Goal: Task Accomplishment & Management: Use online tool/utility

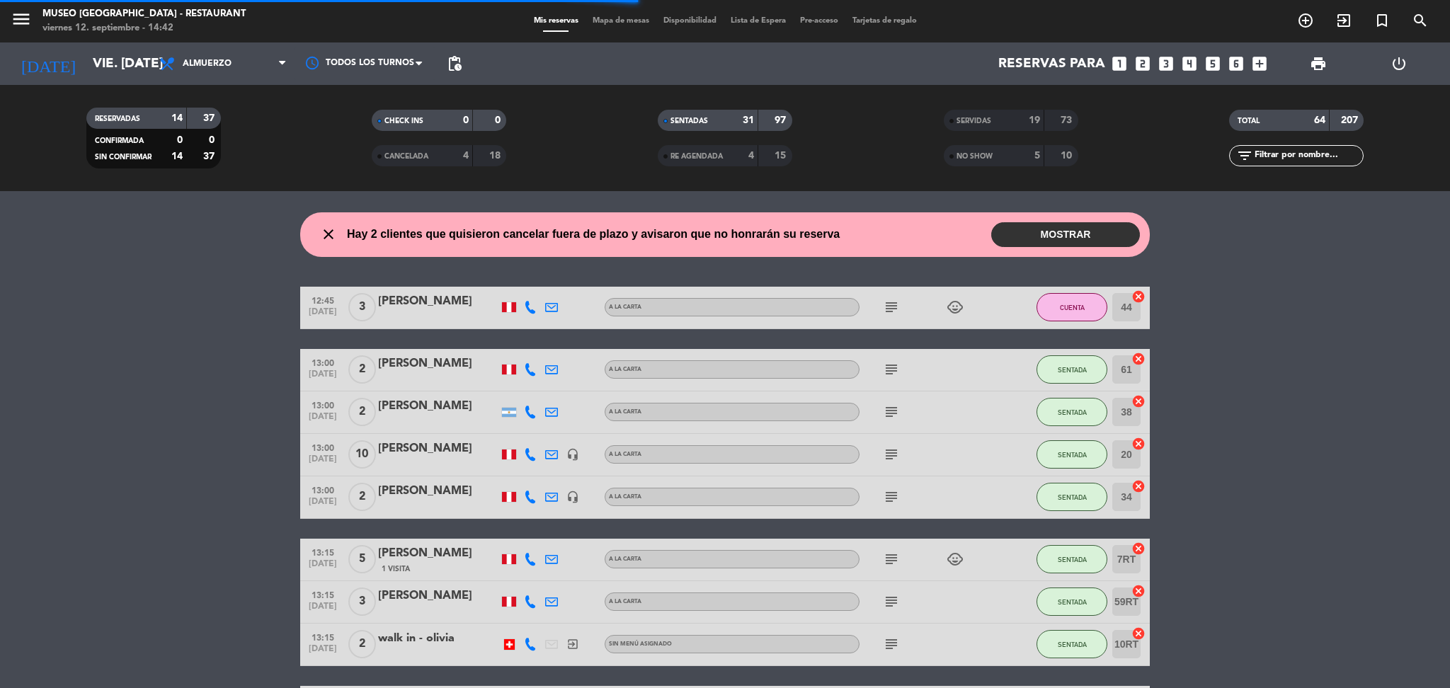
click at [1000, 145] on div "NO SHOW 5 10" at bounding box center [1011, 155] width 135 height 21
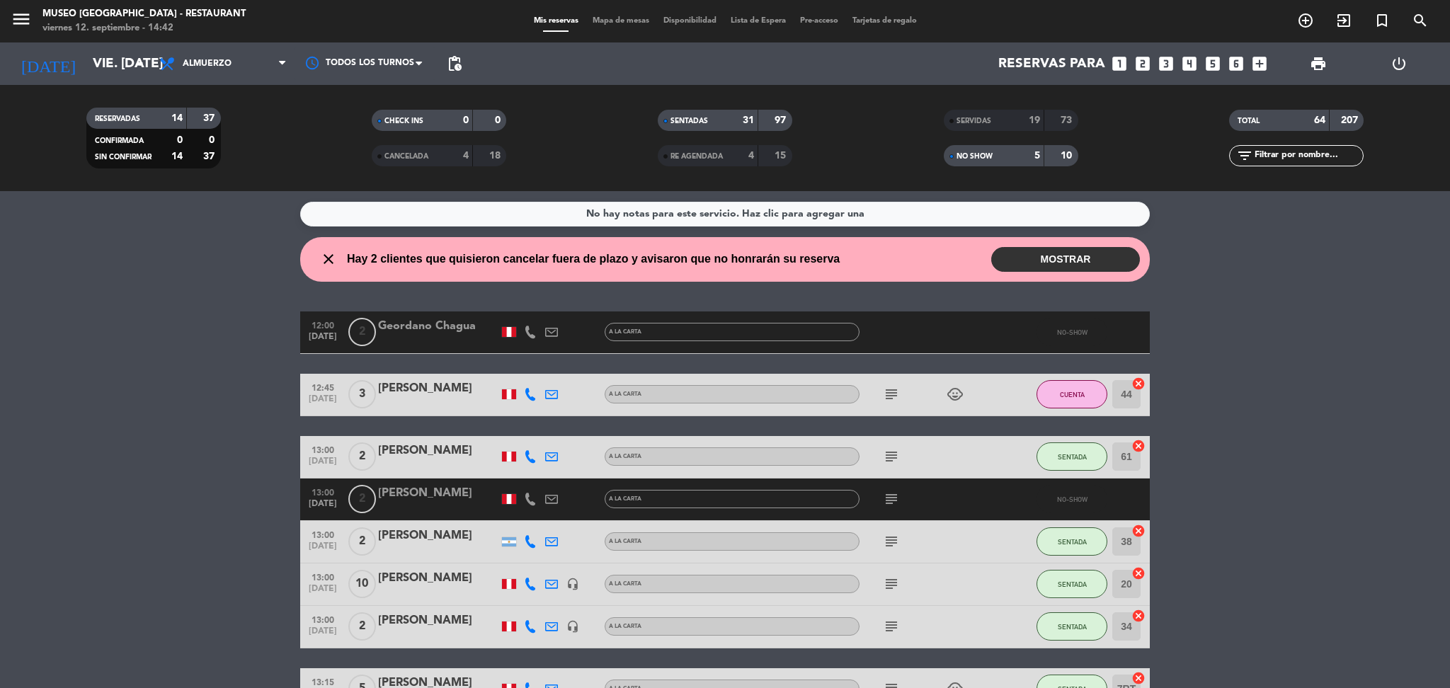
click at [1000, 129] on div "SERVIDAS 19 73" at bounding box center [1011, 120] width 135 height 21
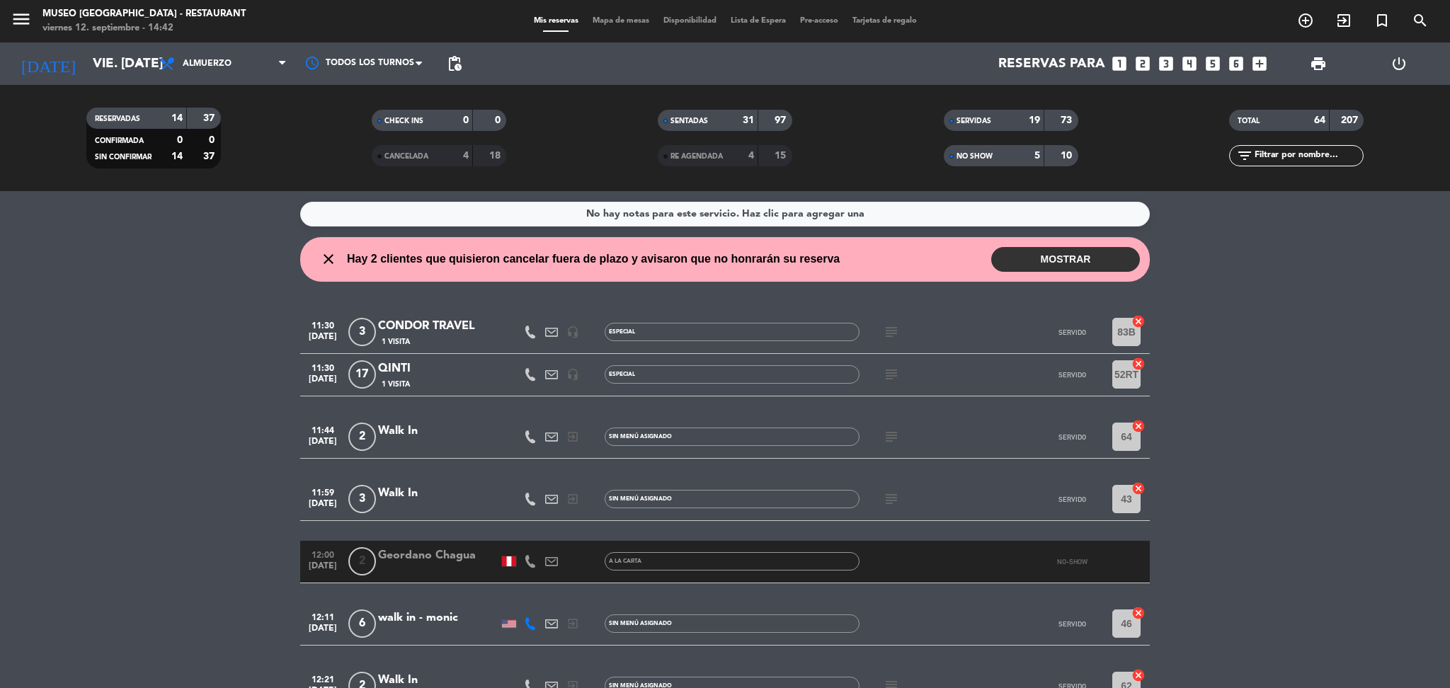
click at [1289, 159] on input "text" at bounding box center [1308, 156] width 110 height 16
type input "o"
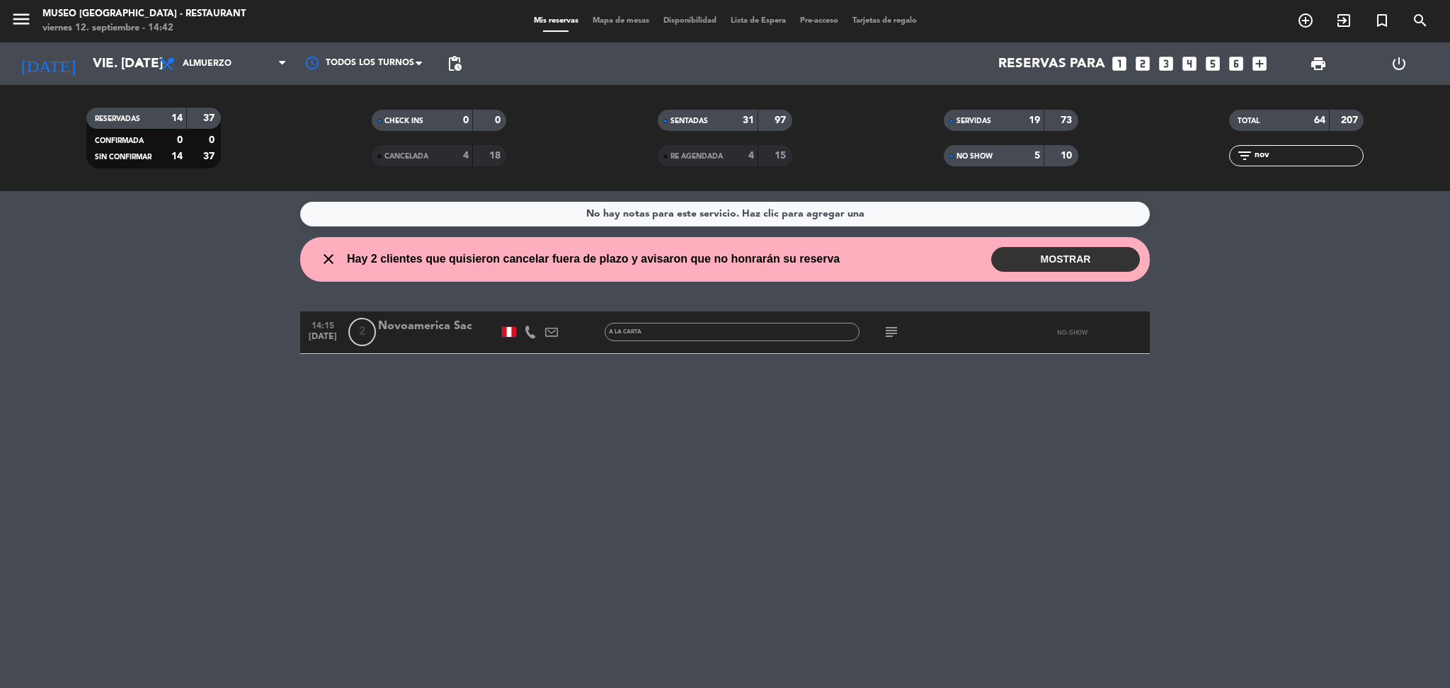
type input "nov"
click at [414, 343] on div at bounding box center [438, 341] width 120 height 11
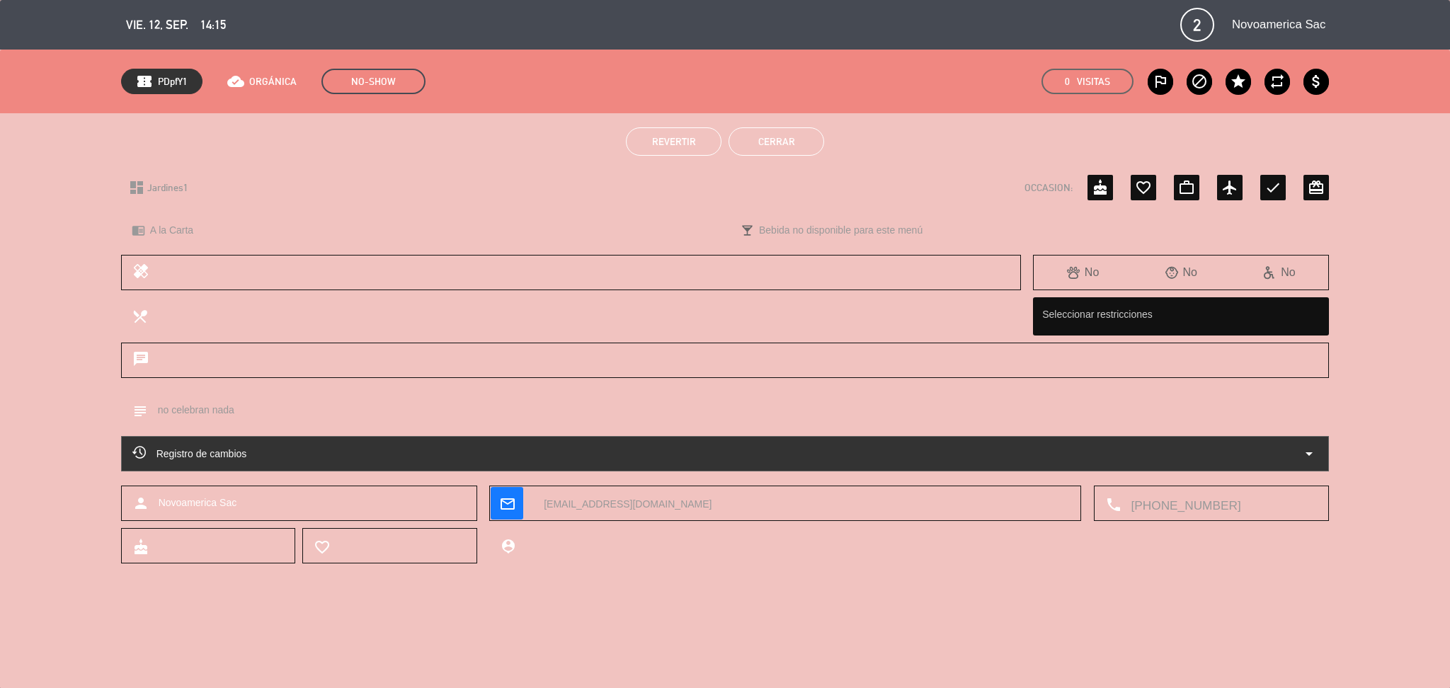
click at [697, 132] on button "Revertir" at bounding box center [674, 141] width 96 height 28
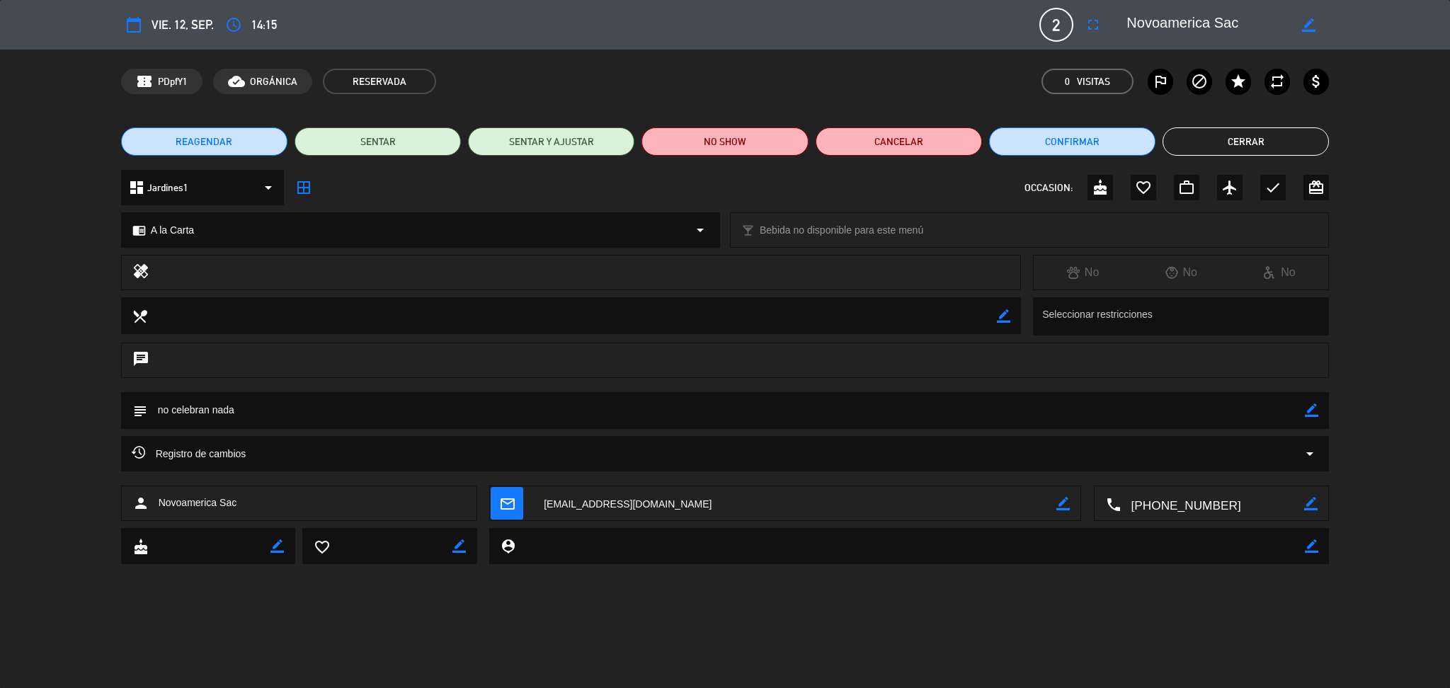
click at [1235, 142] on button "Cerrar" at bounding box center [1245, 141] width 166 height 28
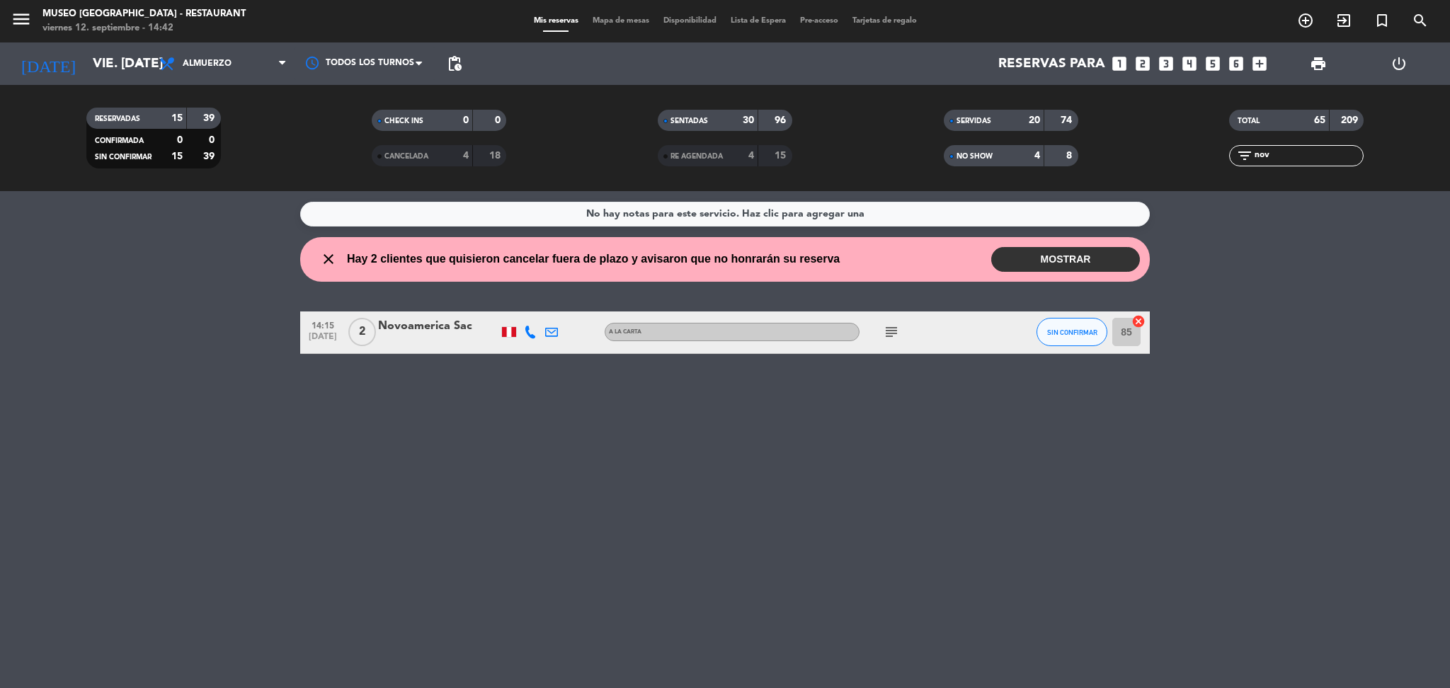
click at [612, 17] on span "Mapa de mesas" at bounding box center [620, 21] width 71 height 8
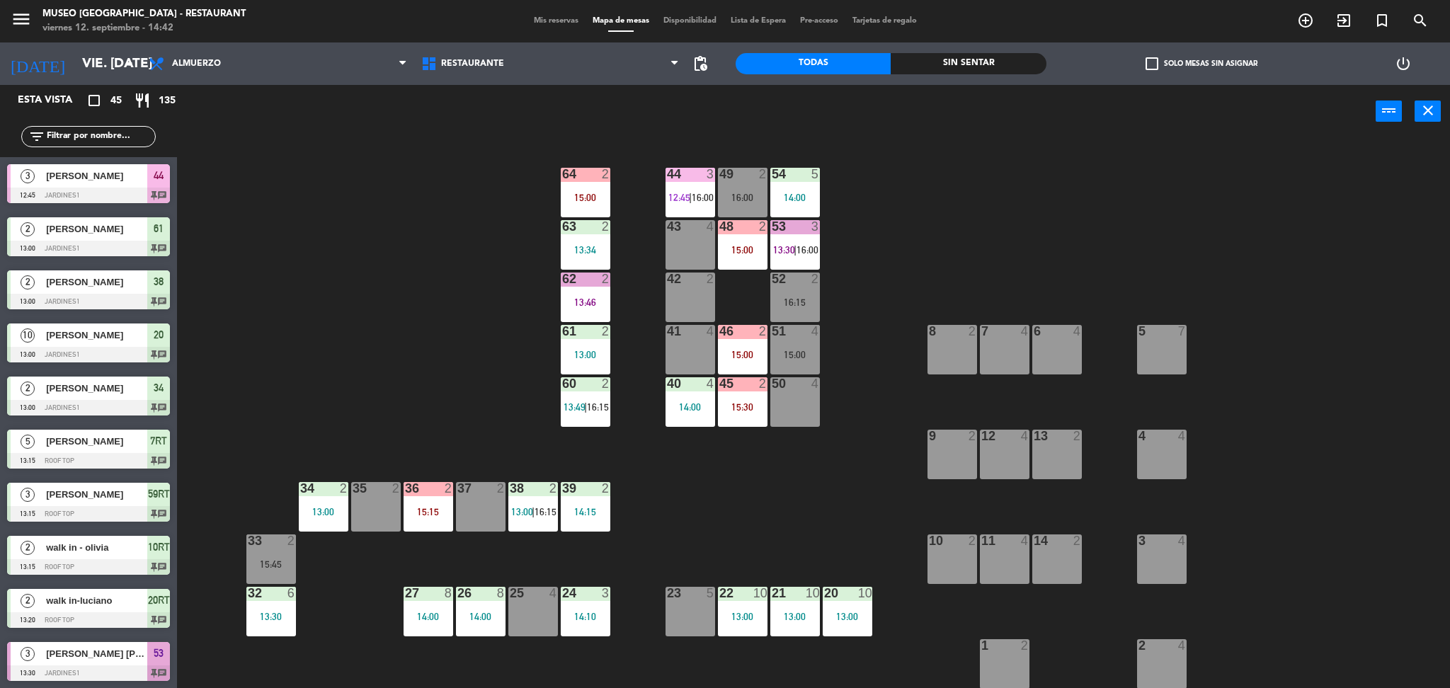
click at [66, 138] on input "text" at bounding box center [100, 137] width 110 height 16
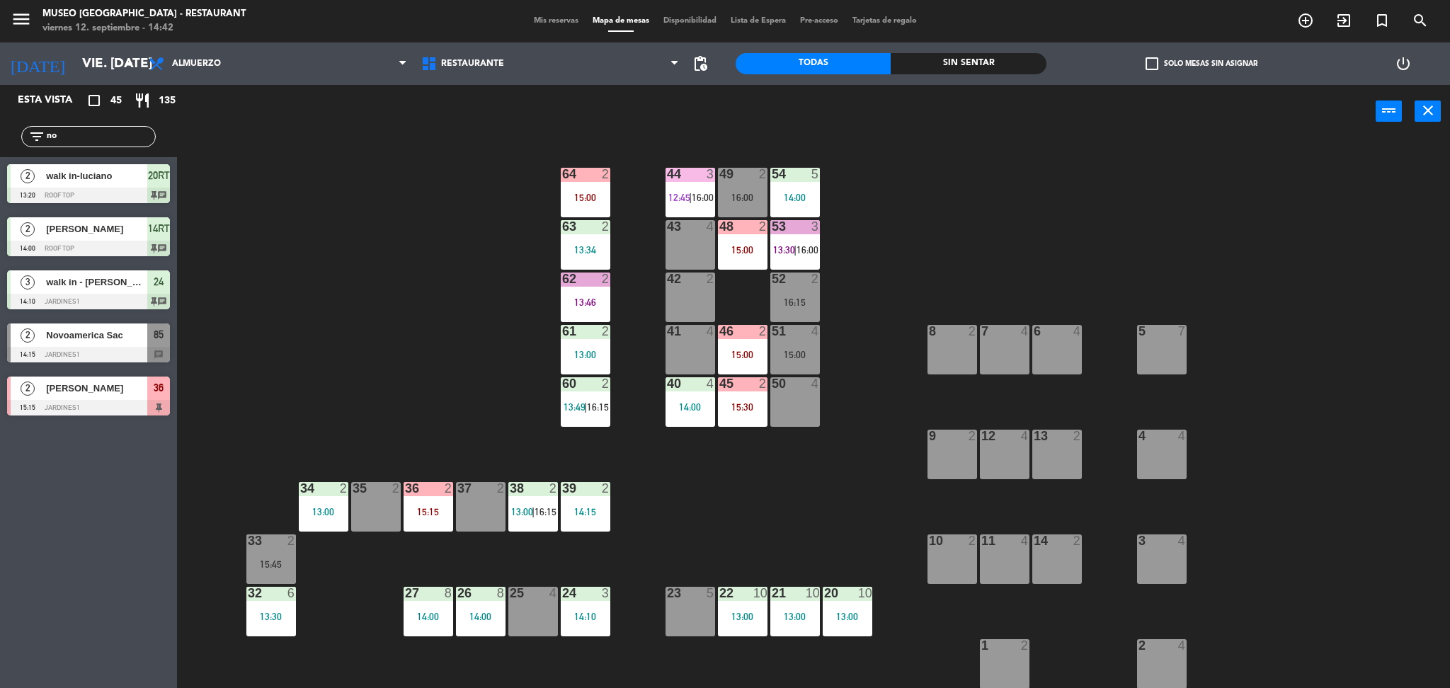
type input "no"
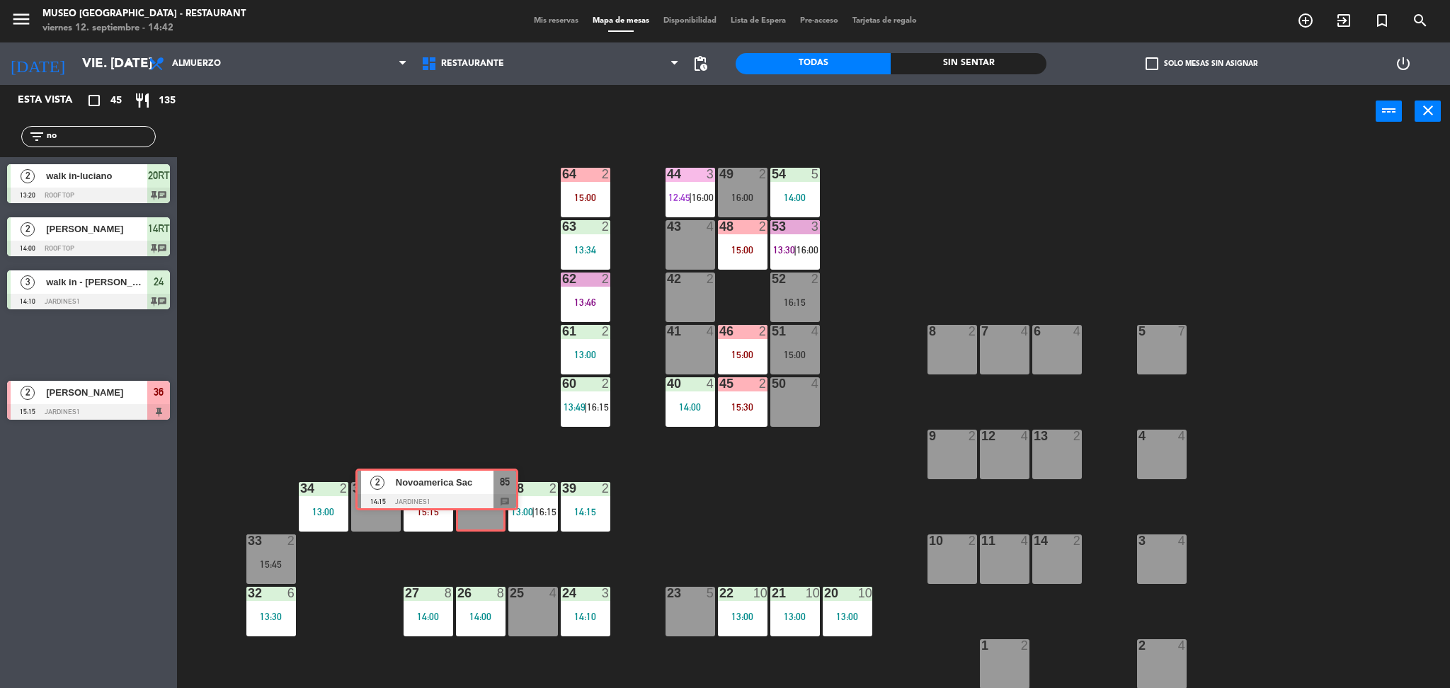
drag, startPoint x: 130, startPoint y: 353, endPoint x: 484, endPoint y: 510, distance: 387.3
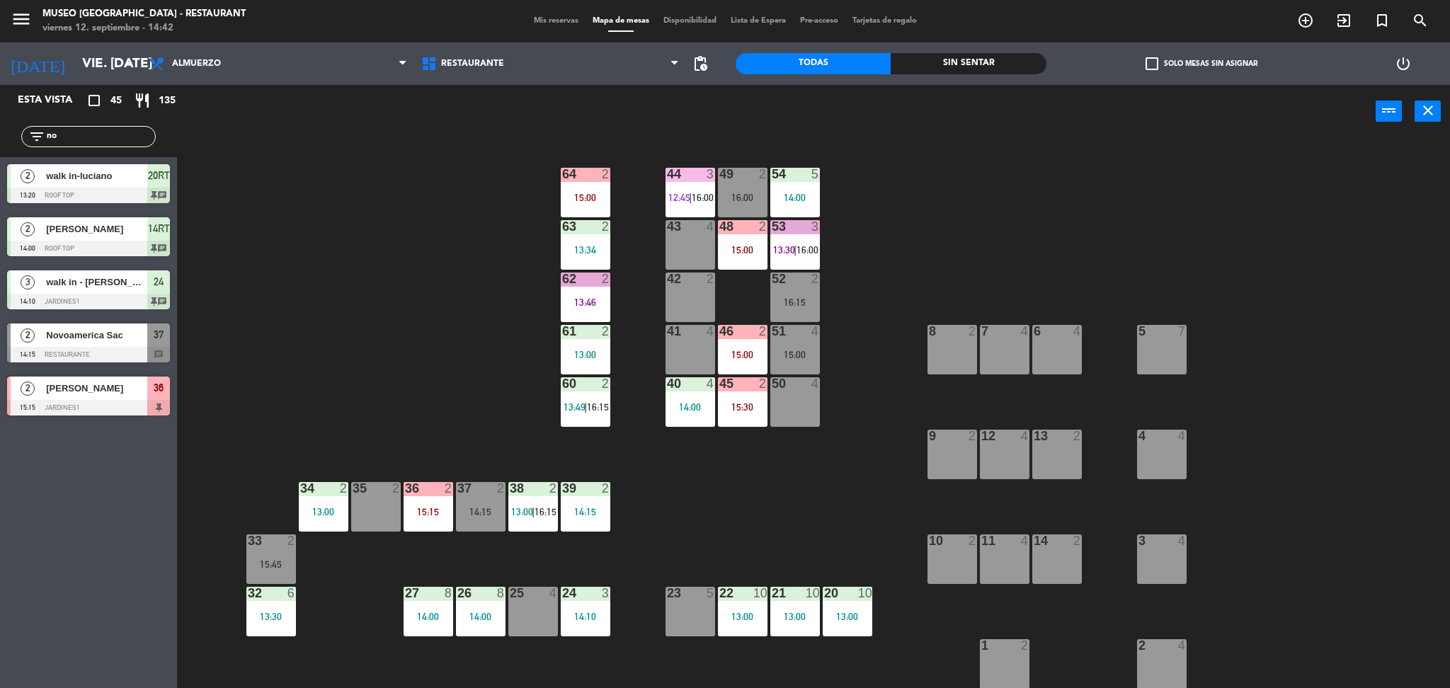
click at [542, 442] on div "44 3 12:45 | 16:00 49 2 16:00 54 5 14:00 64 2 15:00 48 2 15:00 53 3 13:30 | 16:…" at bounding box center [820, 417] width 1259 height 550
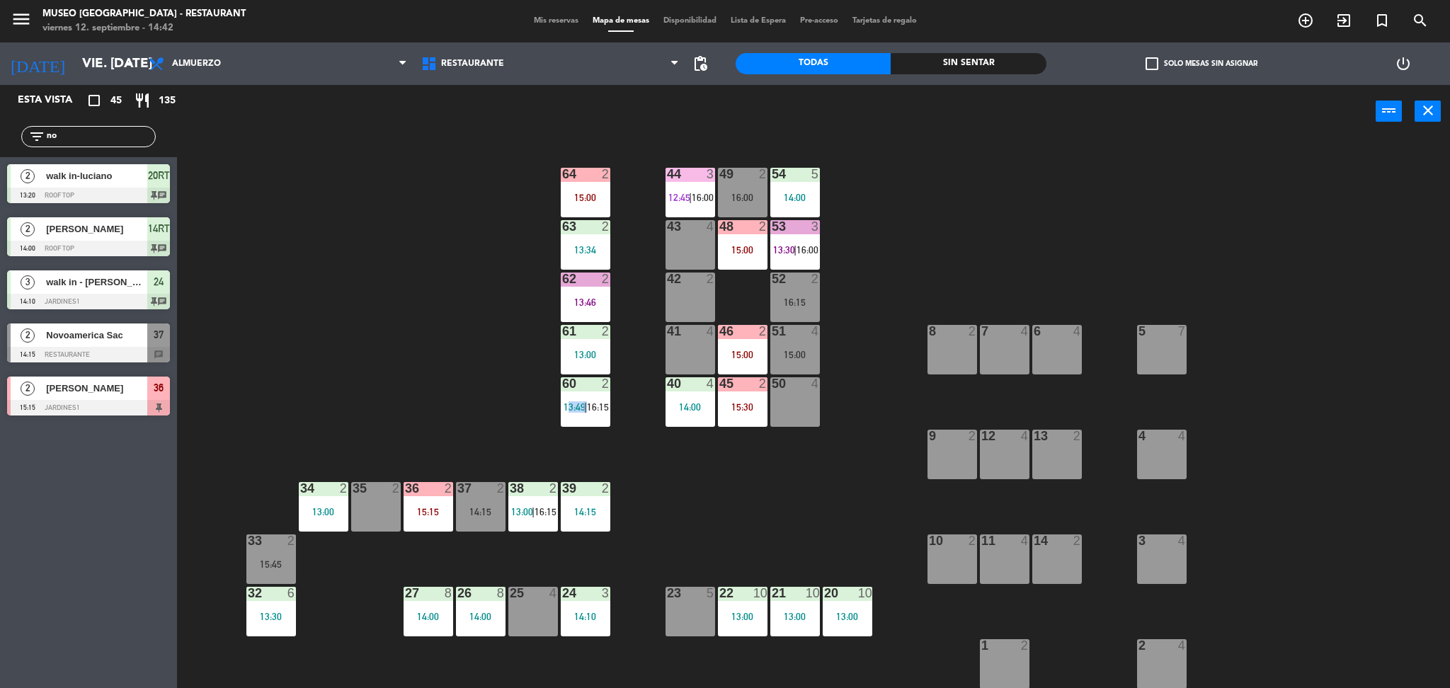
click at [542, 442] on div "44 3 12:45 | 16:00 49 2 16:00 54 5 14:00 64 2 15:00 48 2 15:00 53 3 13:30 | 16:…" at bounding box center [820, 417] width 1259 height 550
click at [490, 491] on div at bounding box center [480, 488] width 23 height 13
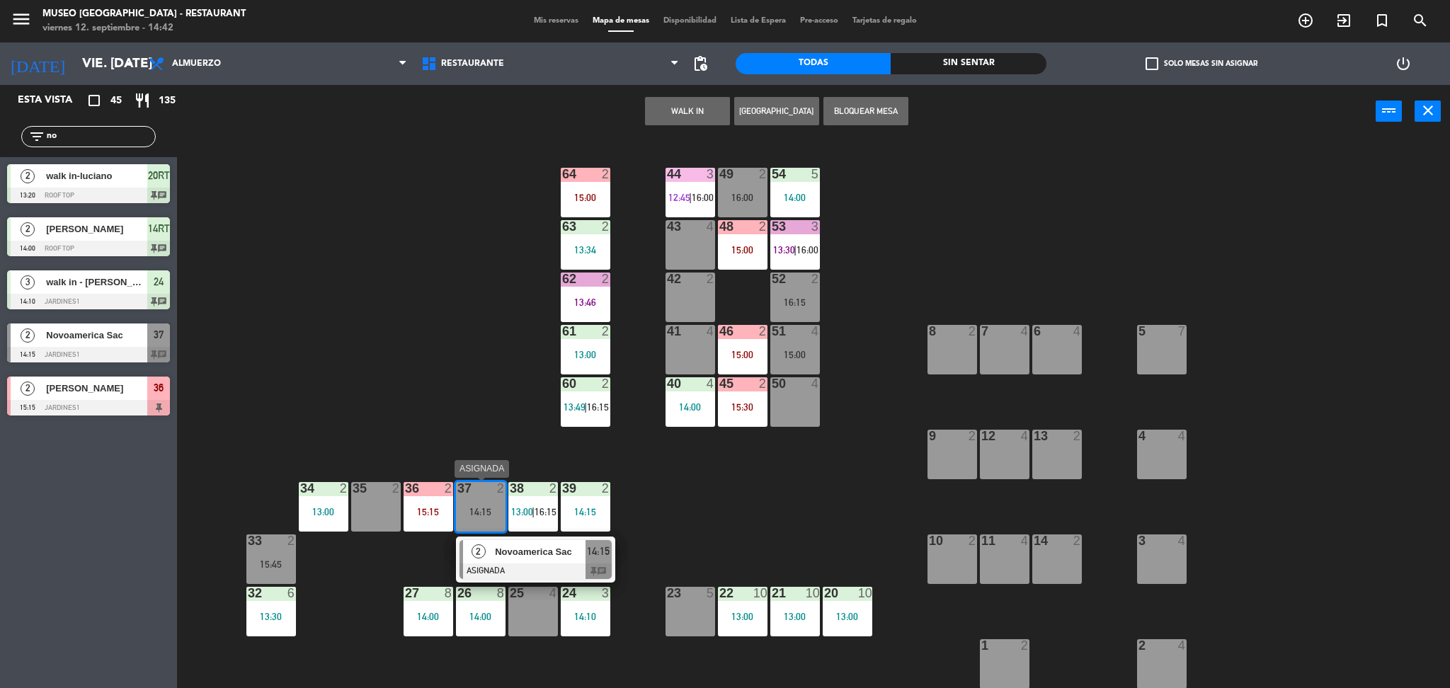
click at [514, 543] on div "Novoamerica Sac" at bounding box center [539, 551] width 92 height 23
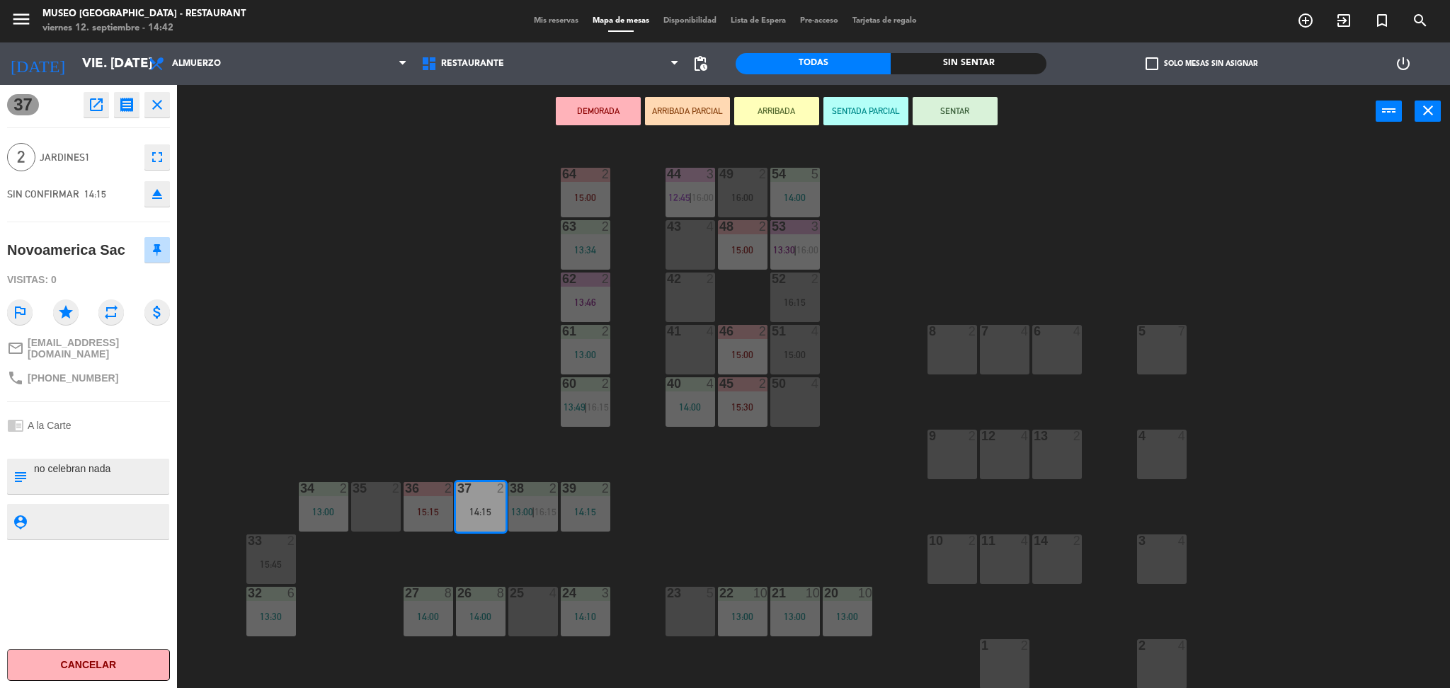
click at [34, 464] on textarea at bounding box center [100, 477] width 135 height 30
click at [35, 463] on textarea at bounding box center [100, 477] width 135 height 30
type textarea "m37 llegaron 14:42 no celebran nada"
click at [98, 440] on div at bounding box center [88, 444] width 163 height 10
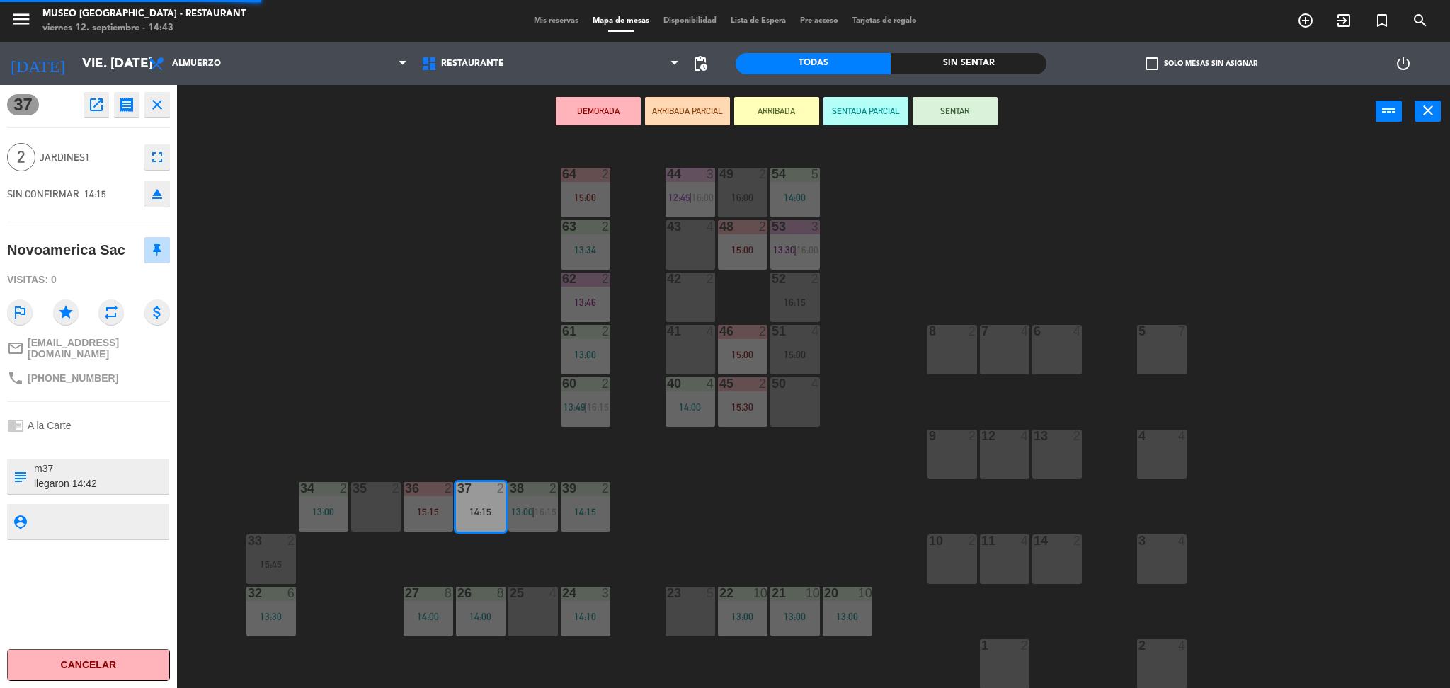
click at [98, 440] on div at bounding box center [88, 444] width 163 height 10
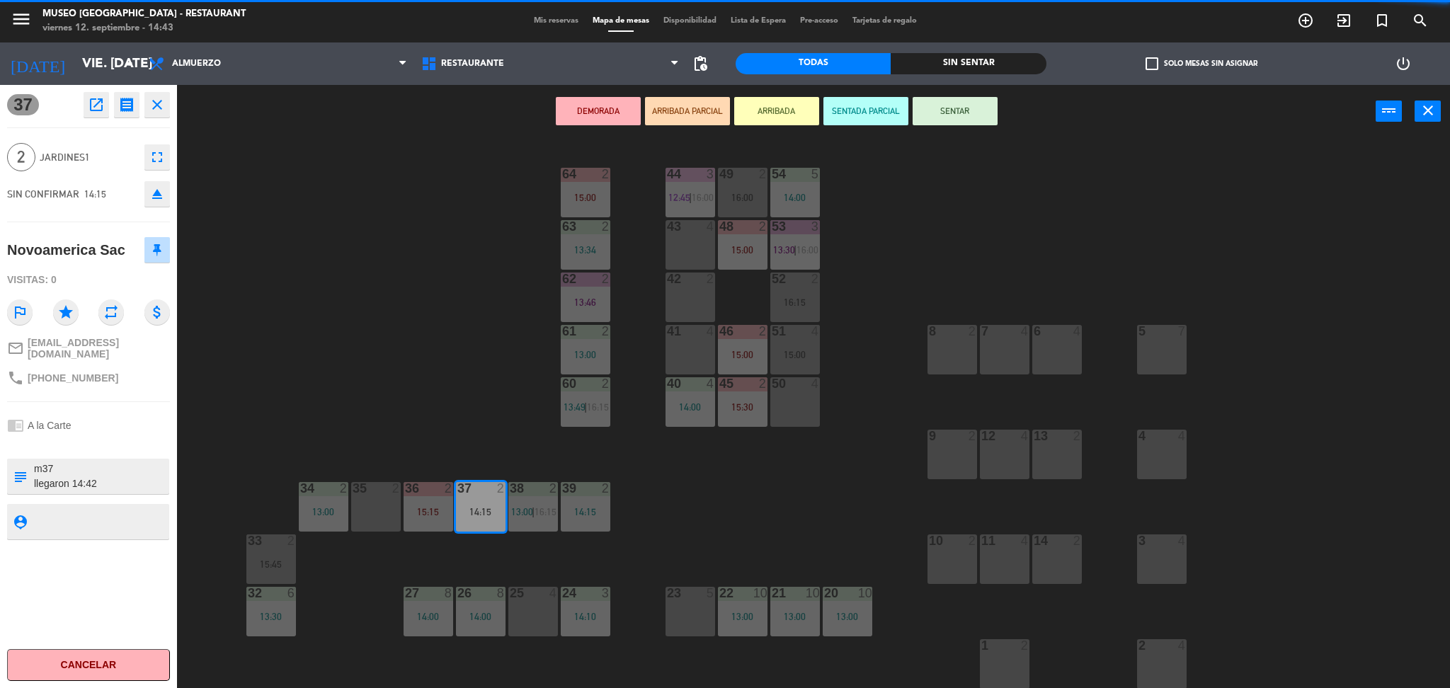
click at [98, 440] on div at bounding box center [88, 444] width 163 height 10
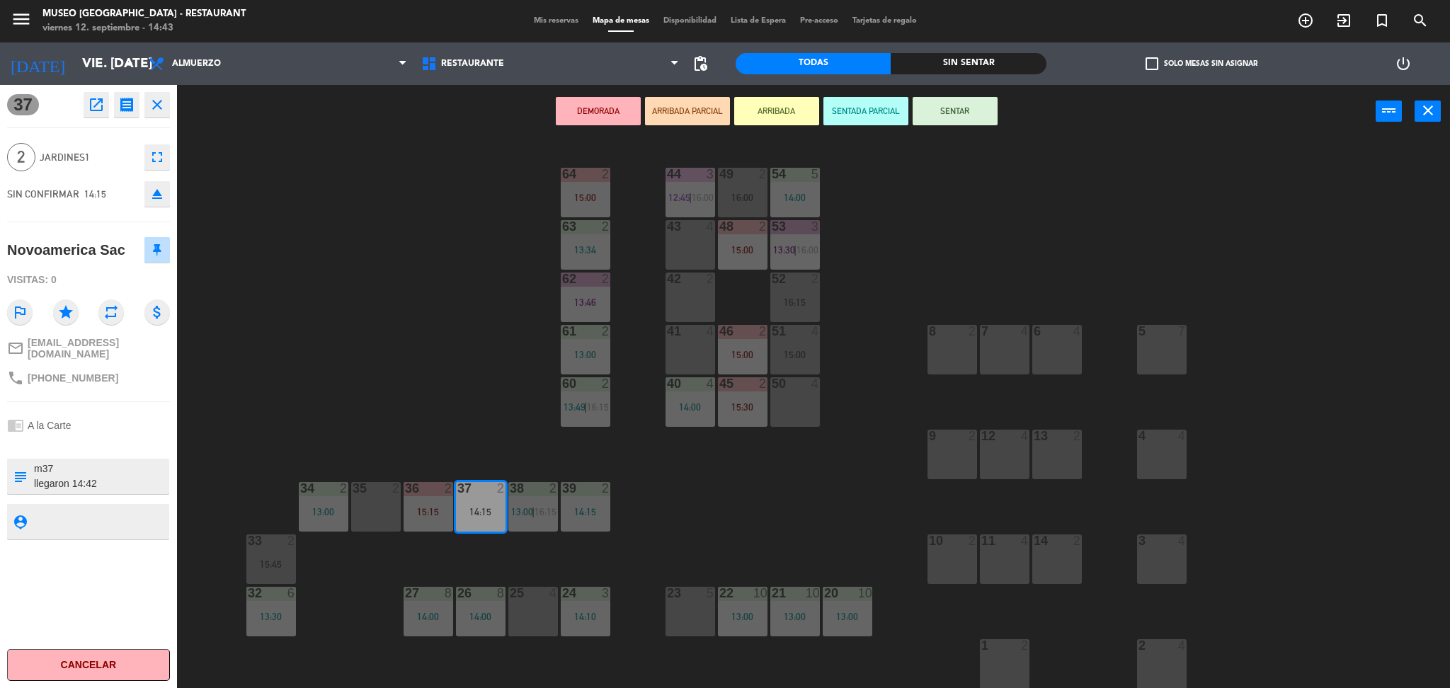
click at [98, 440] on div at bounding box center [88, 444] width 163 height 10
click at [966, 109] on button "SENTAR" at bounding box center [954, 111] width 85 height 28
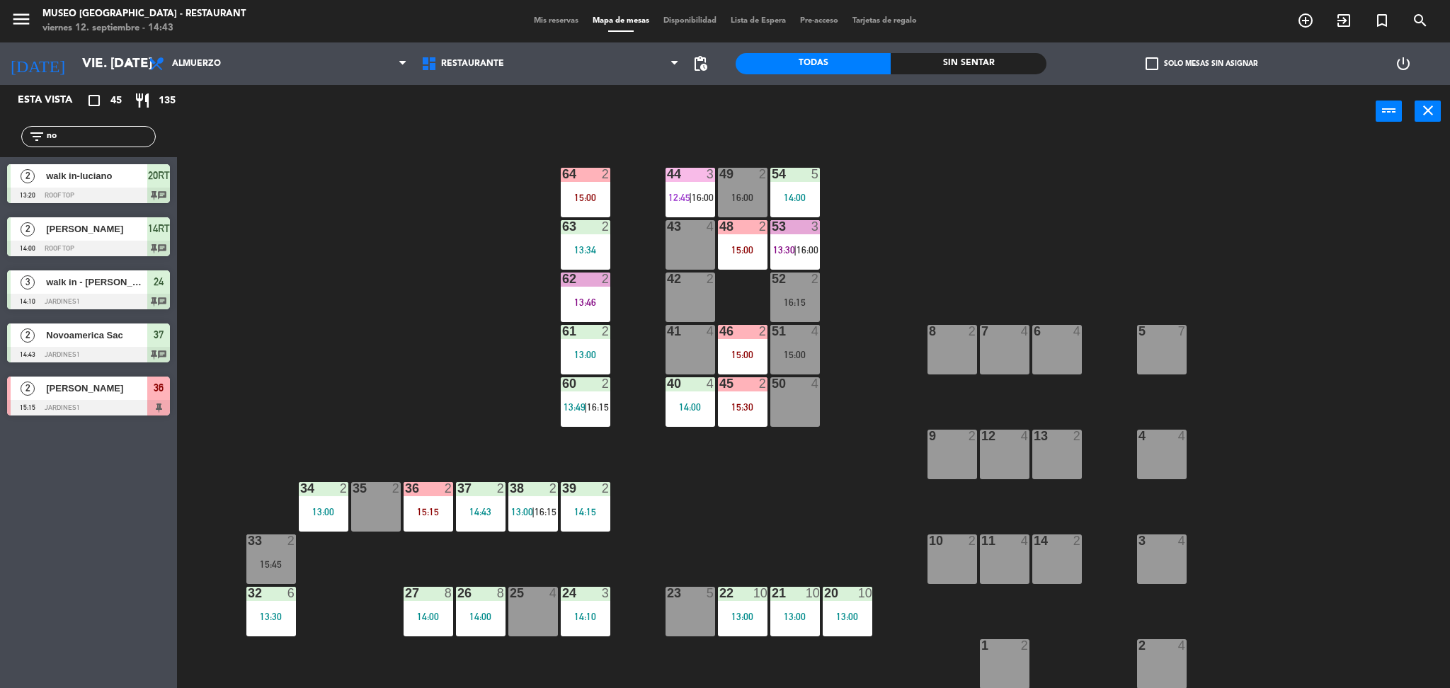
click at [122, 142] on input "no" at bounding box center [100, 137] width 110 height 16
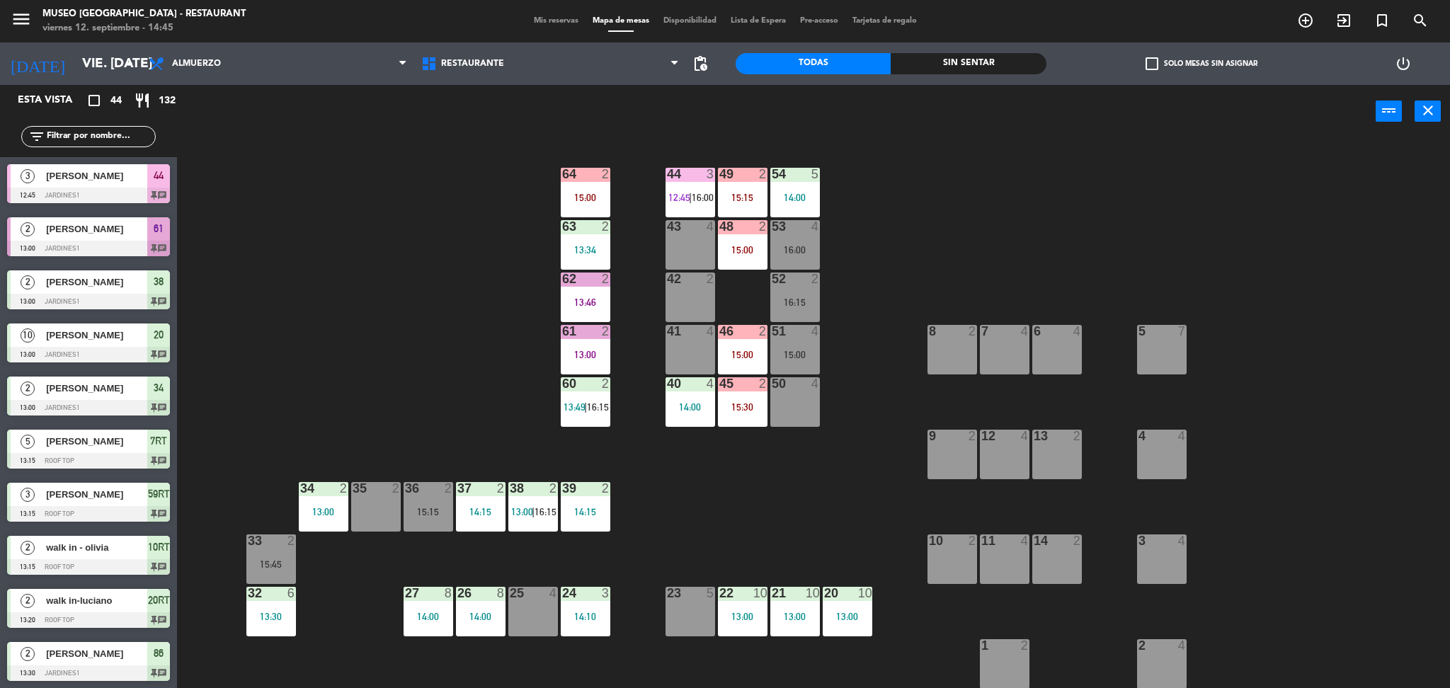
click at [81, 139] on input "text" at bounding box center [100, 137] width 110 height 16
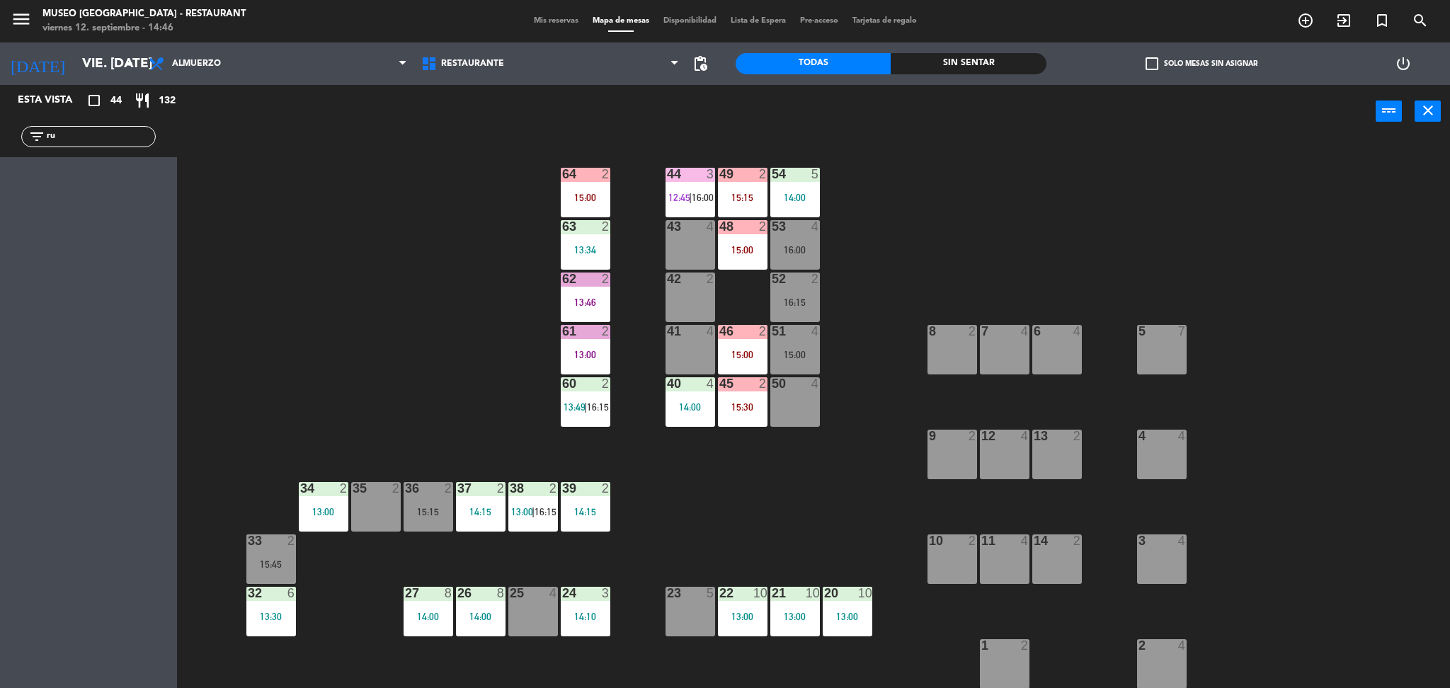
type input "r"
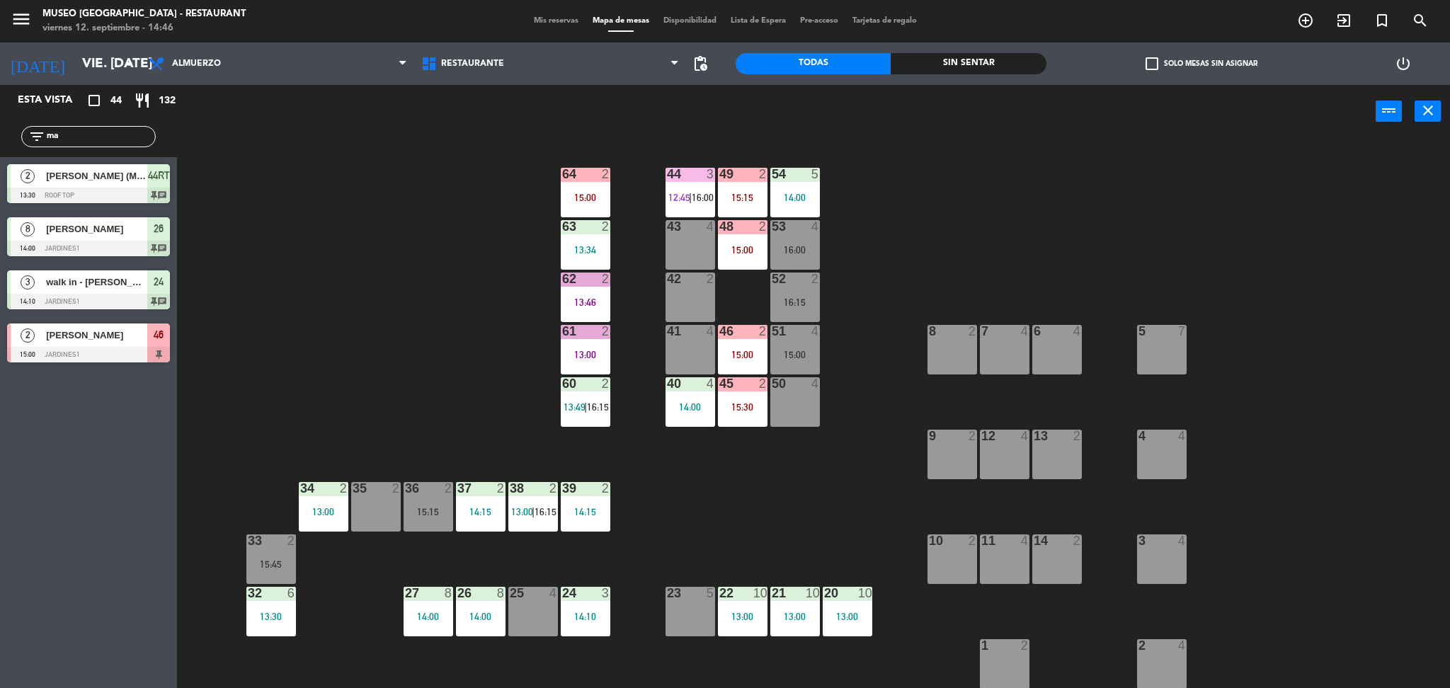
type input "ma"
click at [423, 321] on div "44 3 12:45 | 16:00 49 2 15:15 54 5 14:00 64 2 15:00 48 2 15:00 53 4 16:00 63 2 …" at bounding box center [820, 417] width 1259 height 550
click at [68, 136] on input "ma" at bounding box center [100, 137] width 110 height 16
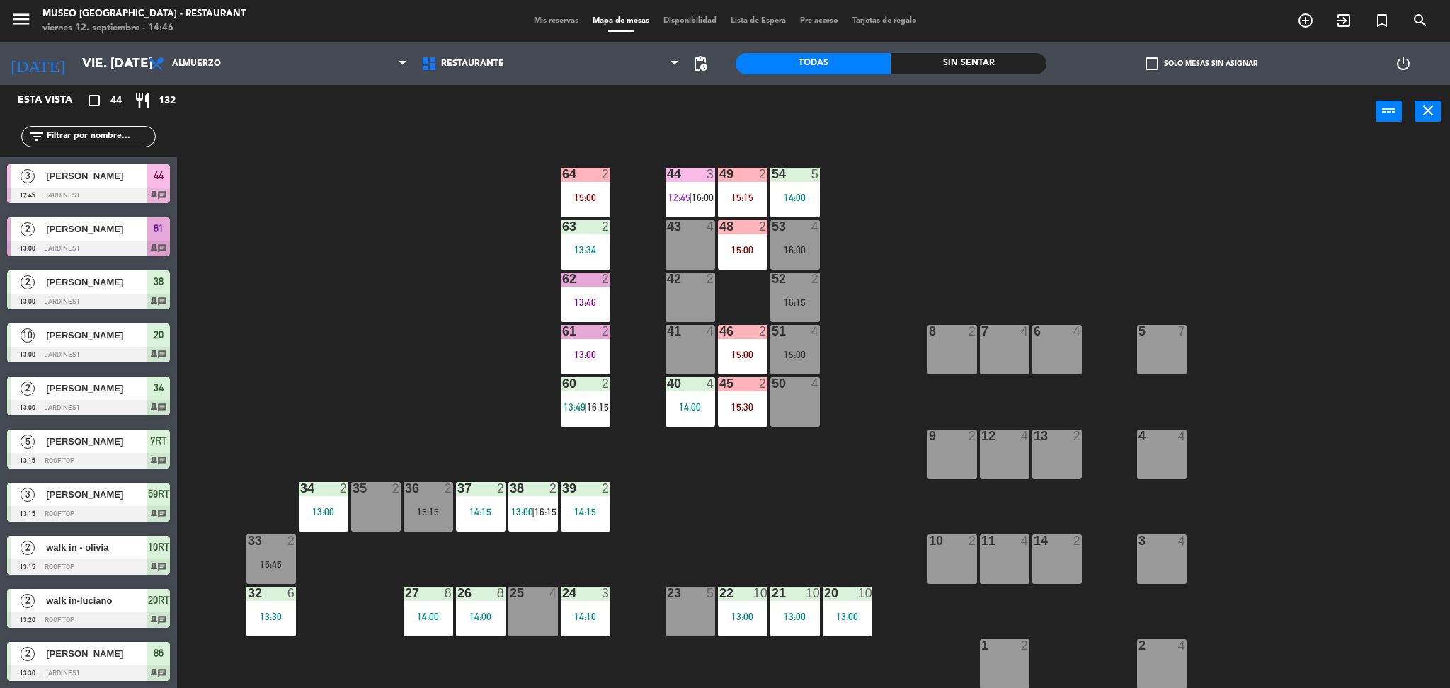
type input "r"
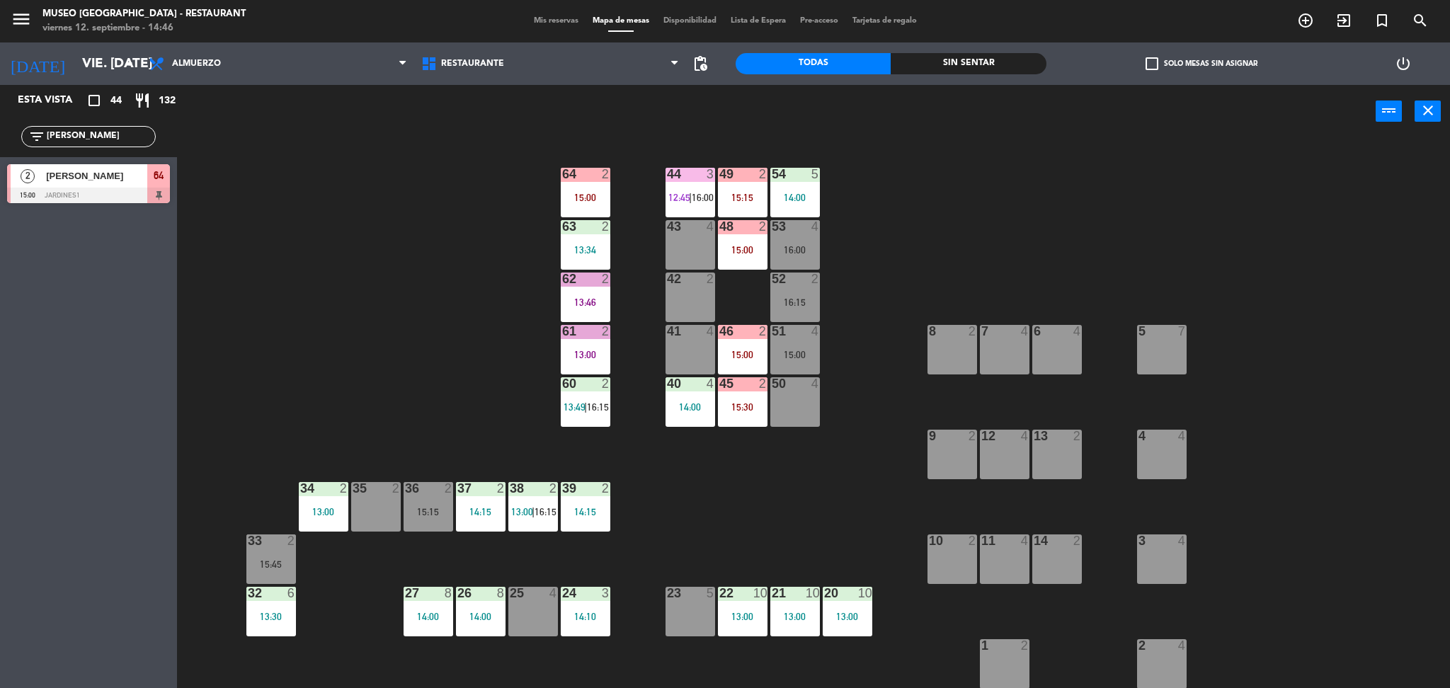
type input "[PERSON_NAME]"
click at [105, 177] on span "[PERSON_NAME]" at bounding box center [96, 175] width 101 height 15
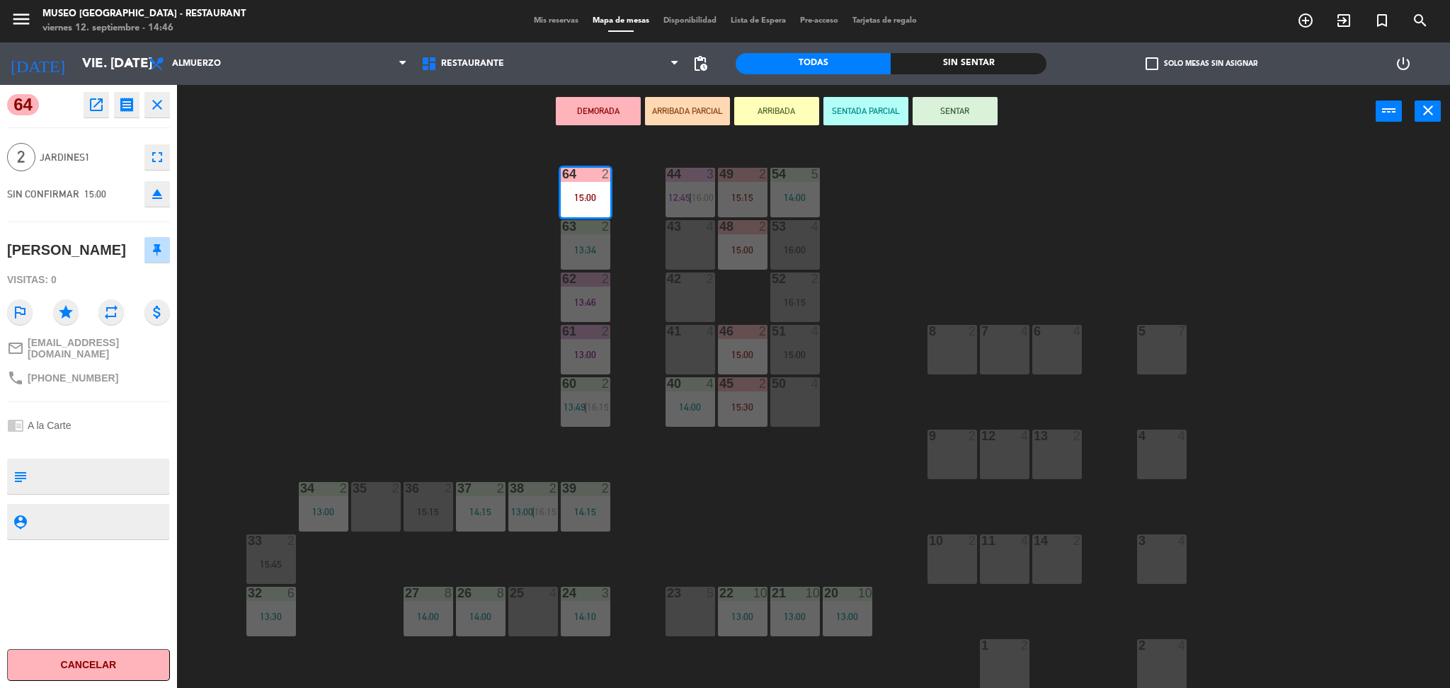
click at [120, 479] on textarea at bounding box center [100, 477] width 135 height 30
type textarea "no celebra nada"
click at [159, 439] on div at bounding box center [88, 444] width 163 height 10
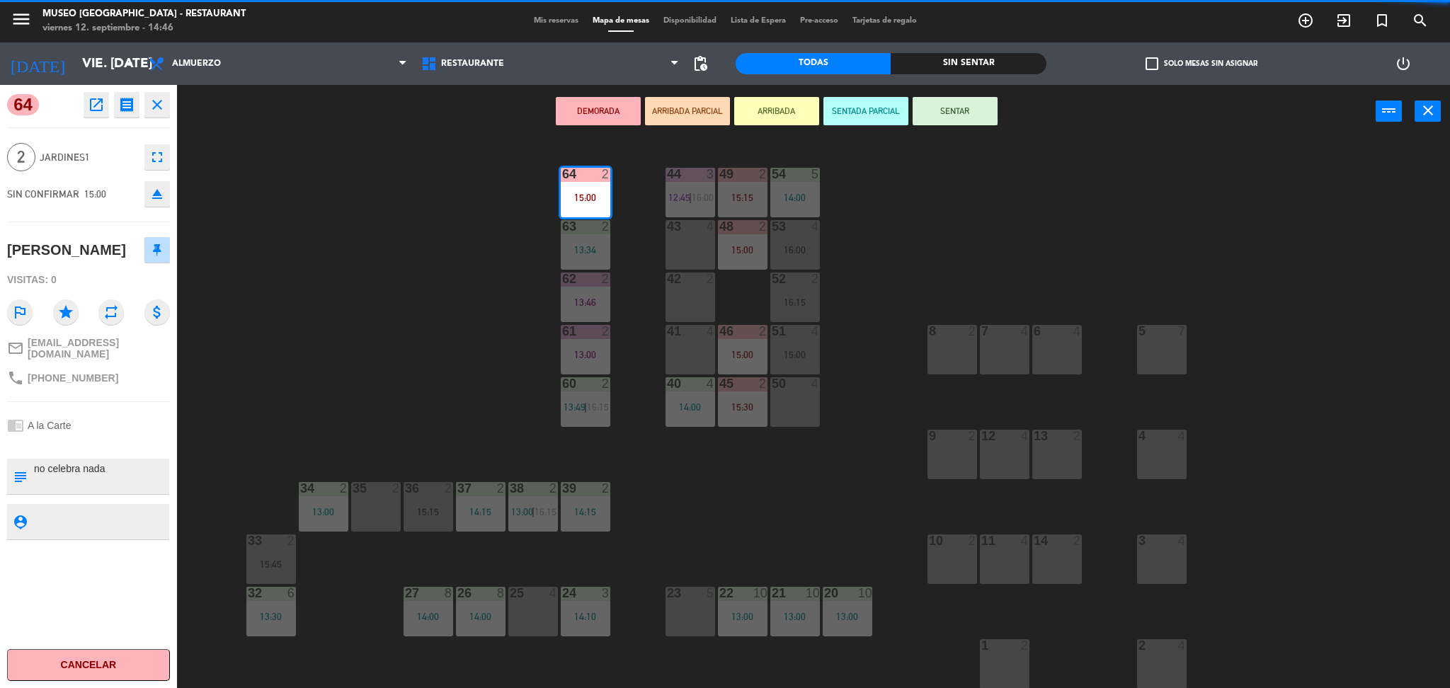
click at [159, 439] on div at bounding box center [88, 444] width 163 height 10
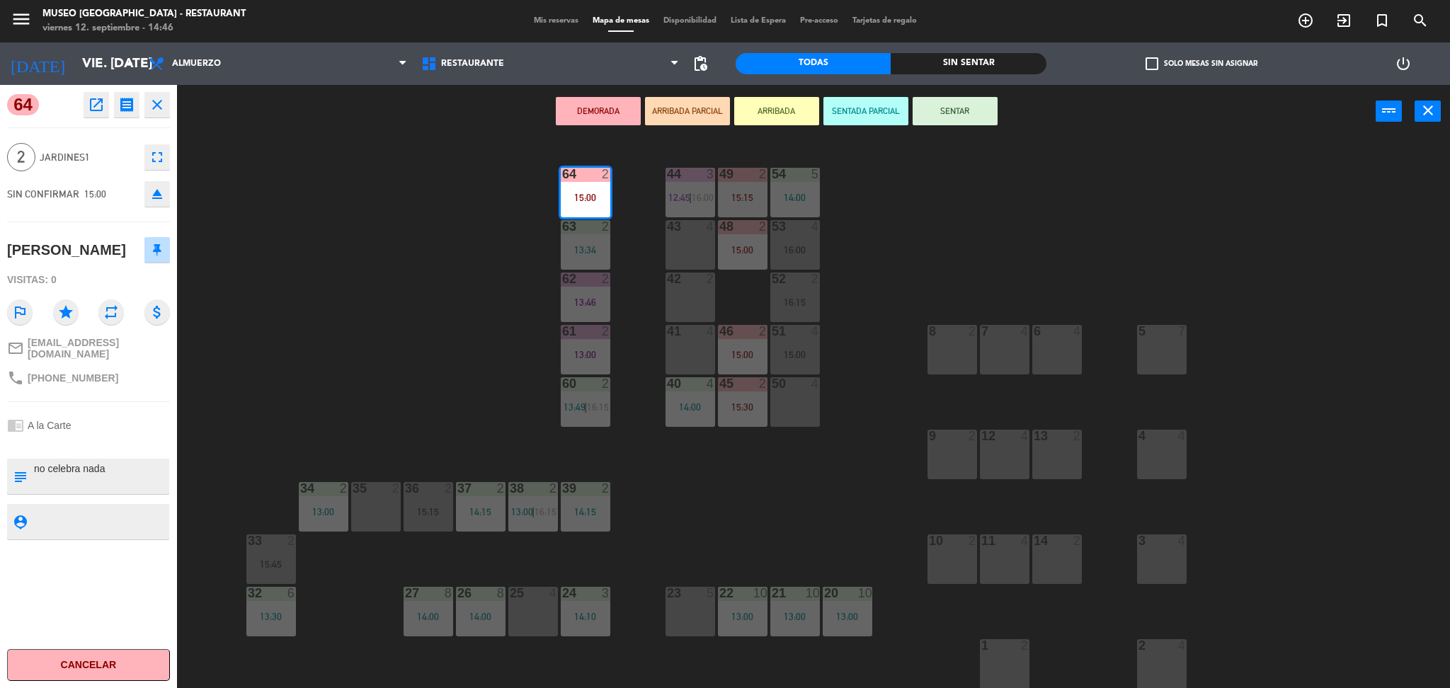
click at [144, 402] on div "64 open_in_new receipt 3:00 PM vie., [DATE] 2 personas [PERSON_NAME] Mesa 64 EX…" at bounding box center [88, 386] width 177 height 603
click at [673, 104] on button "ARRIBADA PARCIAL" at bounding box center [687, 111] width 85 height 28
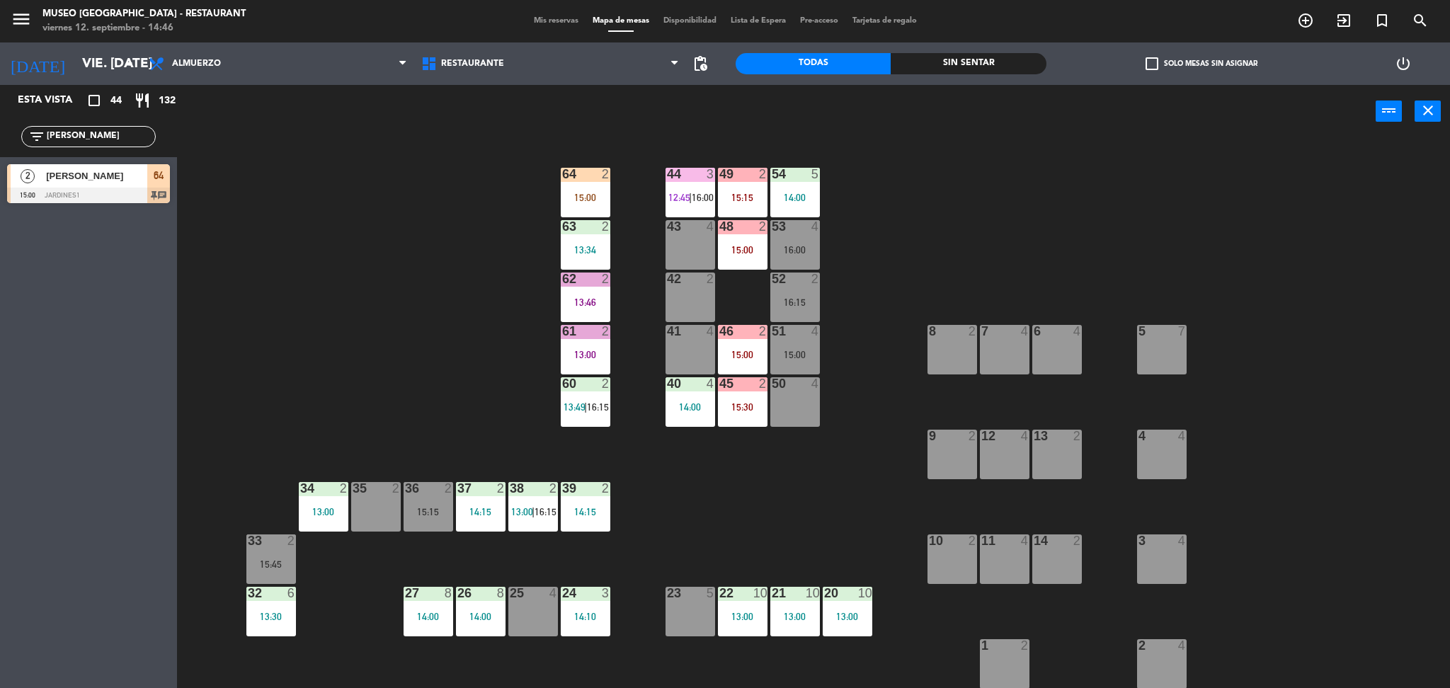
click at [125, 135] on input "[PERSON_NAME]" at bounding box center [100, 137] width 110 height 16
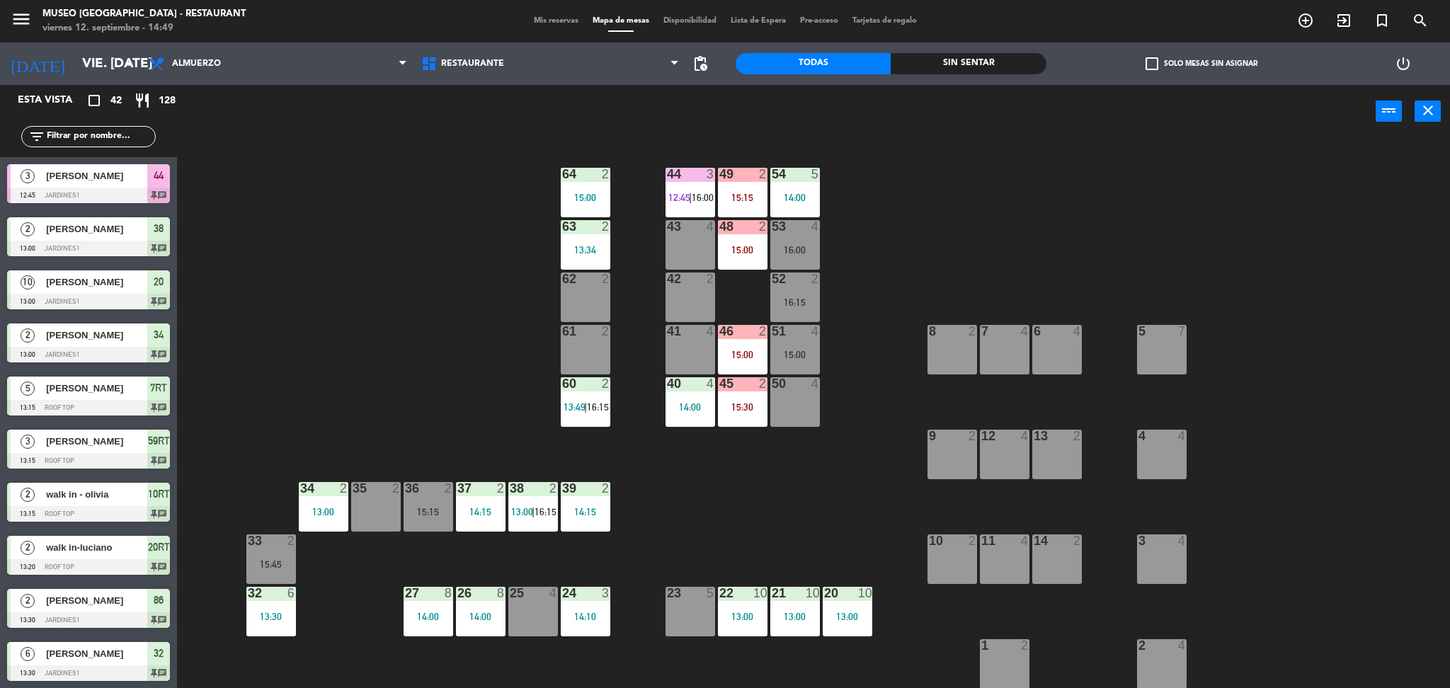
click at [808, 399] on div "50 4" at bounding box center [795, 402] width 50 height 50
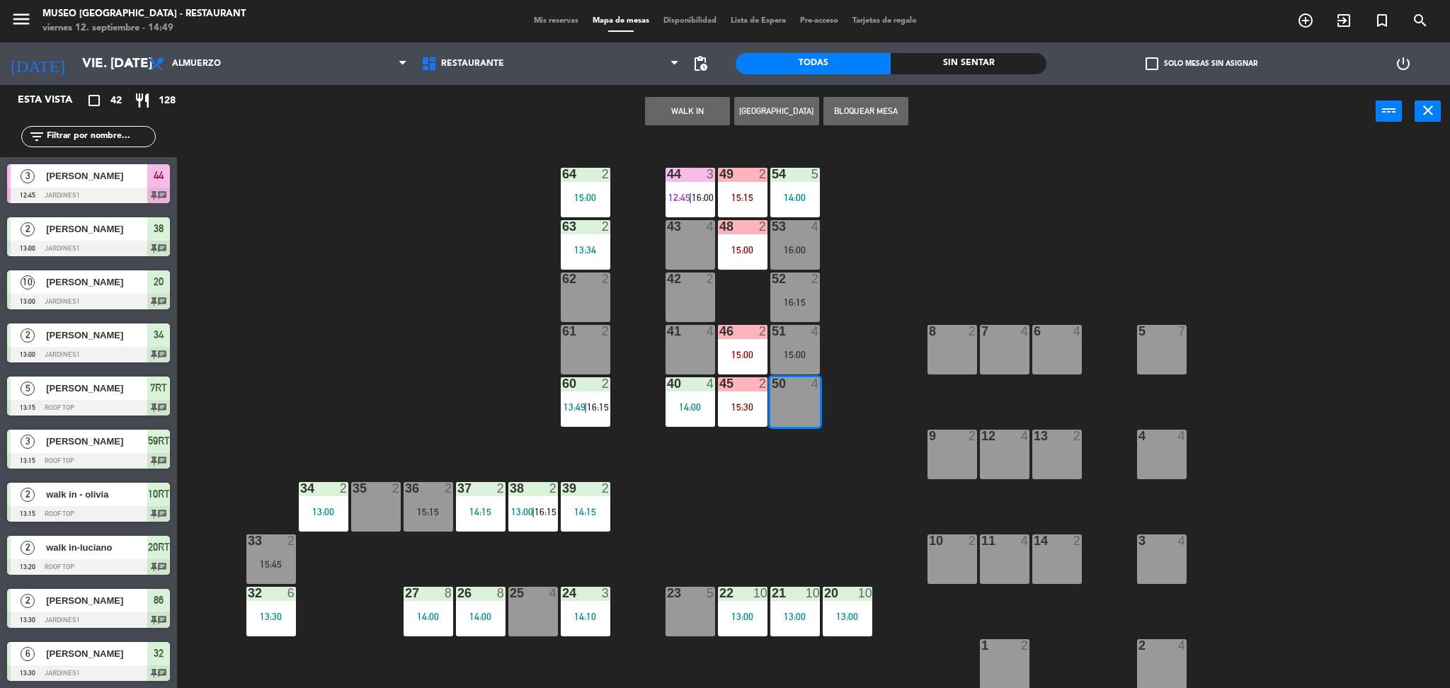
click at [673, 110] on button "WALK IN" at bounding box center [687, 111] width 85 height 28
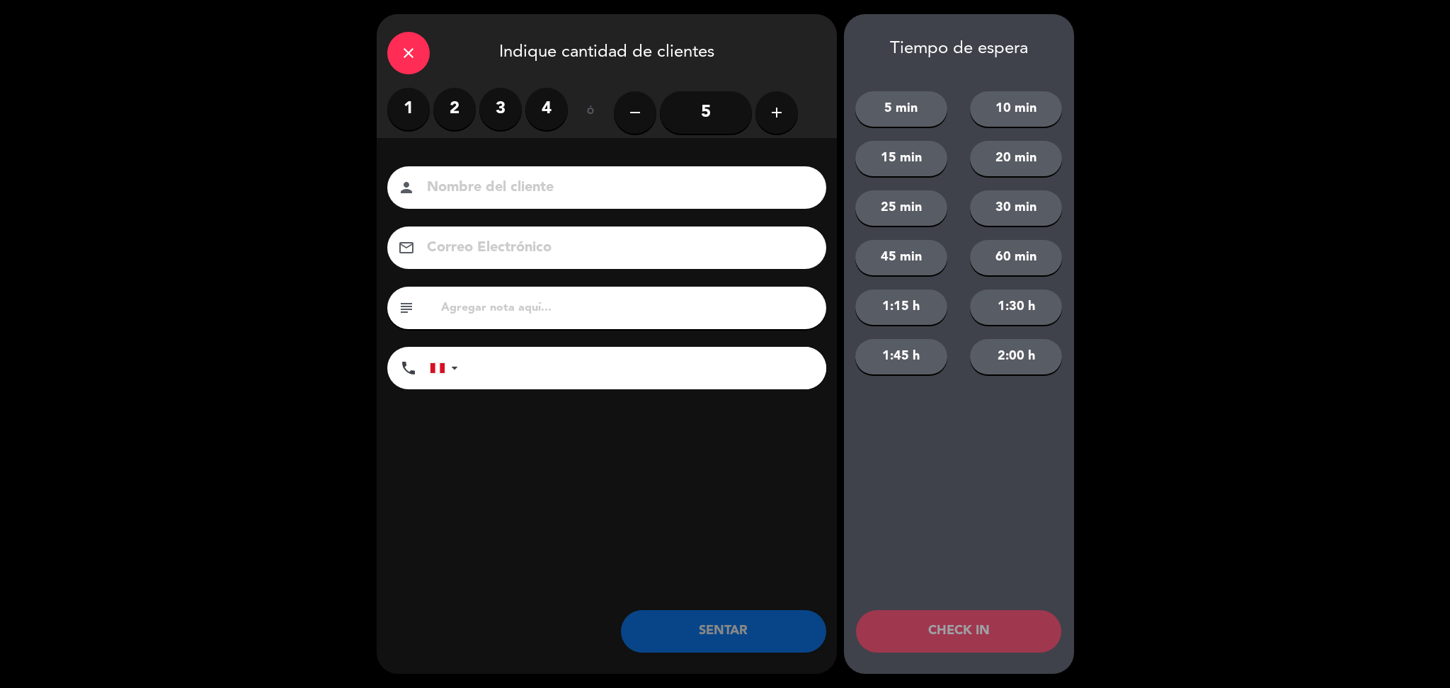
click at [499, 99] on label "3" at bounding box center [500, 109] width 42 height 42
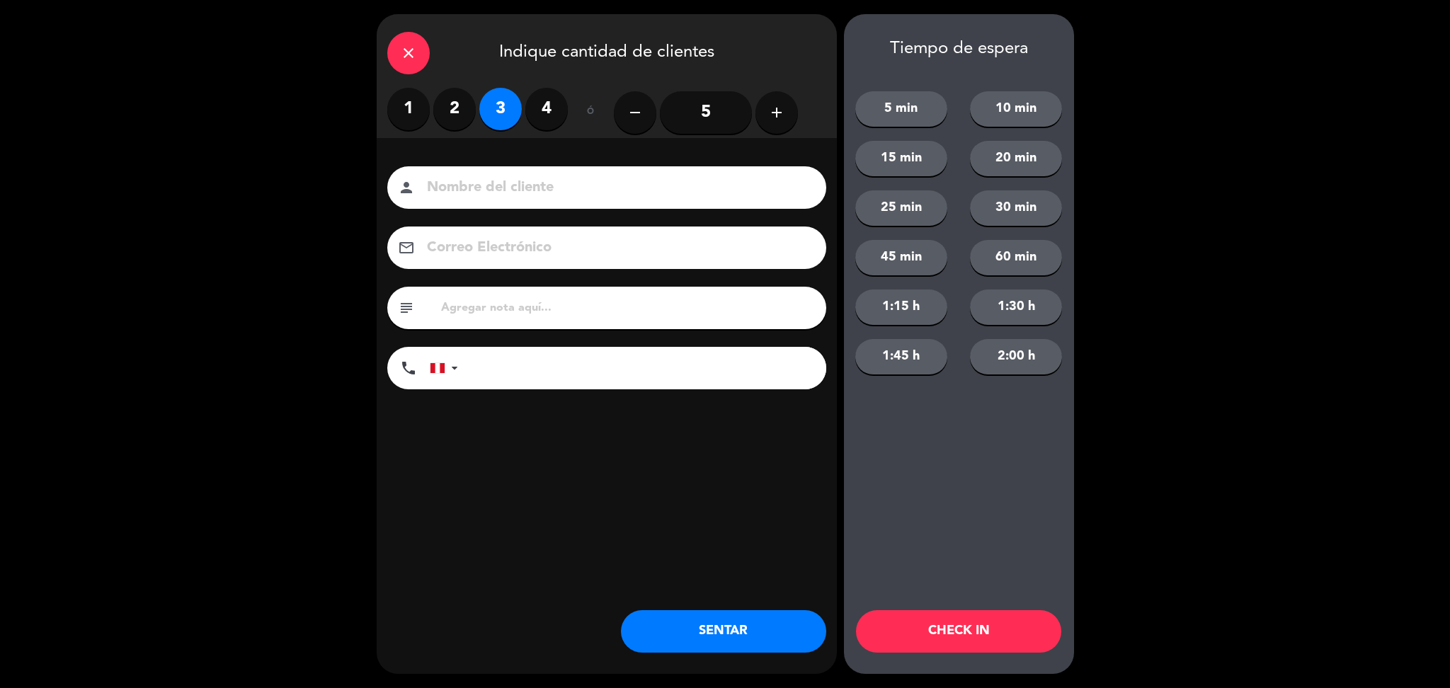
click at [557, 188] on input at bounding box center [616, 188] width 382 height 25
type input "walk in - [PERSON_NAME]"
click at [653, 379] on input "tel" at bounding box center [649, 368] width 354 height 42
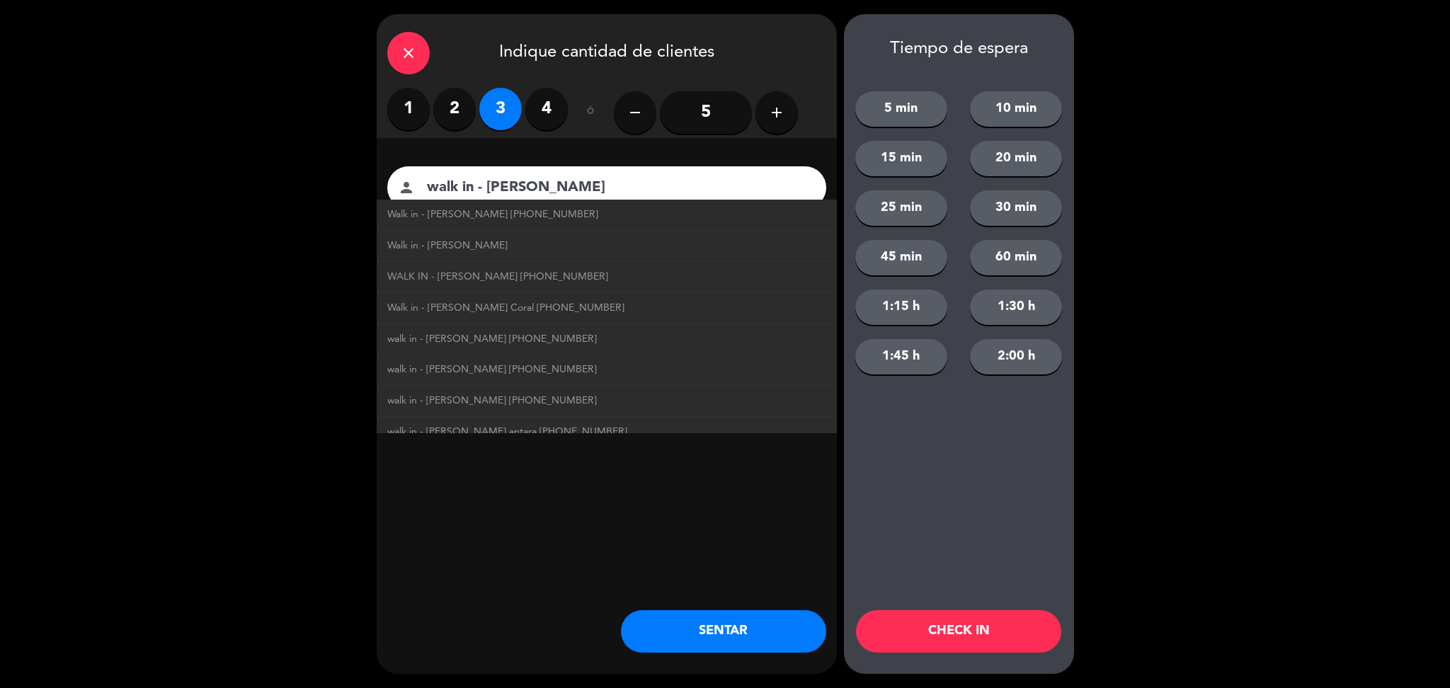
type input "994619121"
click at [658, 513] on div "close Indique cantidad de clientes 1 2 3 4 ó remove 5 add Nombre del cliente pe…" at bounding box center [607, 344] width 460 height 660
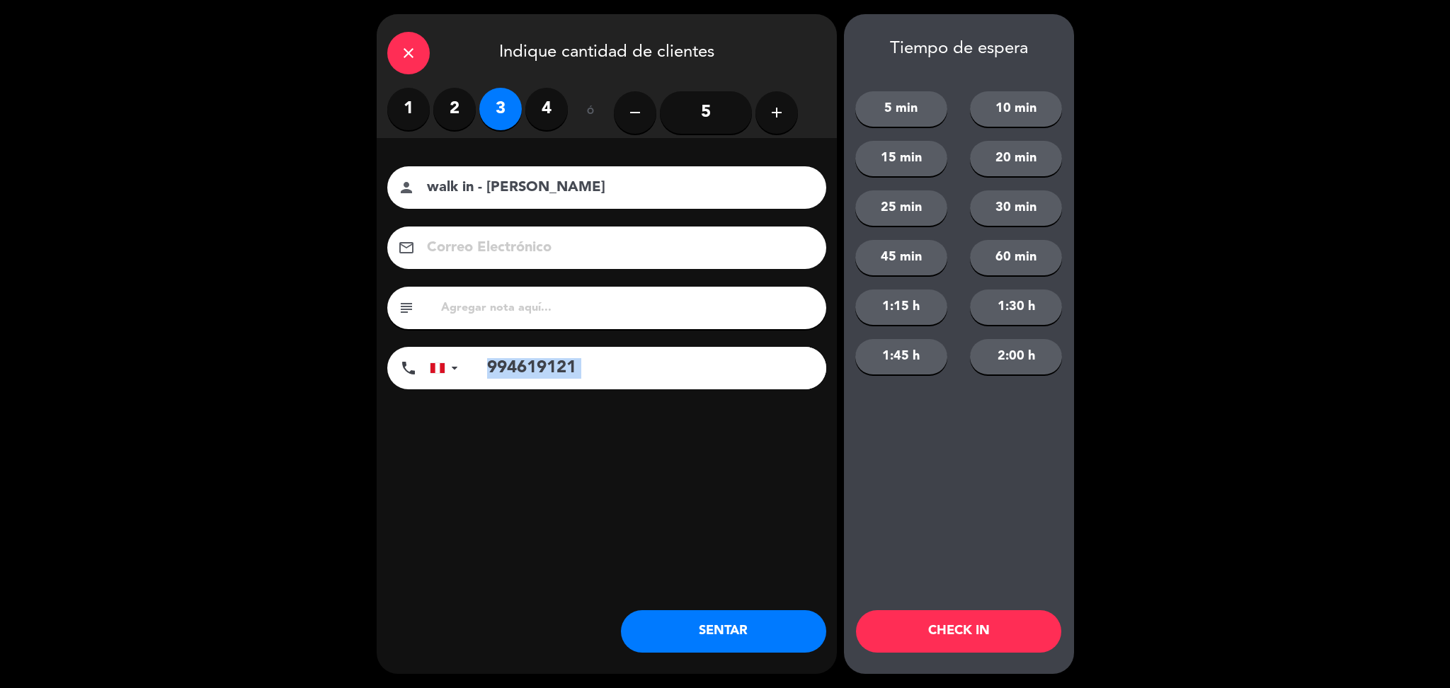
click at [658, 513] on div "close Indique cantidad de clientes 1 2 3 4 ó remove 5 add Nombre del cliente pe…" at bounding box center [607, 344] width 460 height 660
click at [629, 324] on div "subject" at bounding box center [606, 308] width 439 height 42
click at [610, 300] on input "text" at bounding box center [628, 308] width 376 height 20
type input "no celebran nada"
click at [722, 617] on button "SENTAR" at bounding box center [723, 631] width 205 height 42
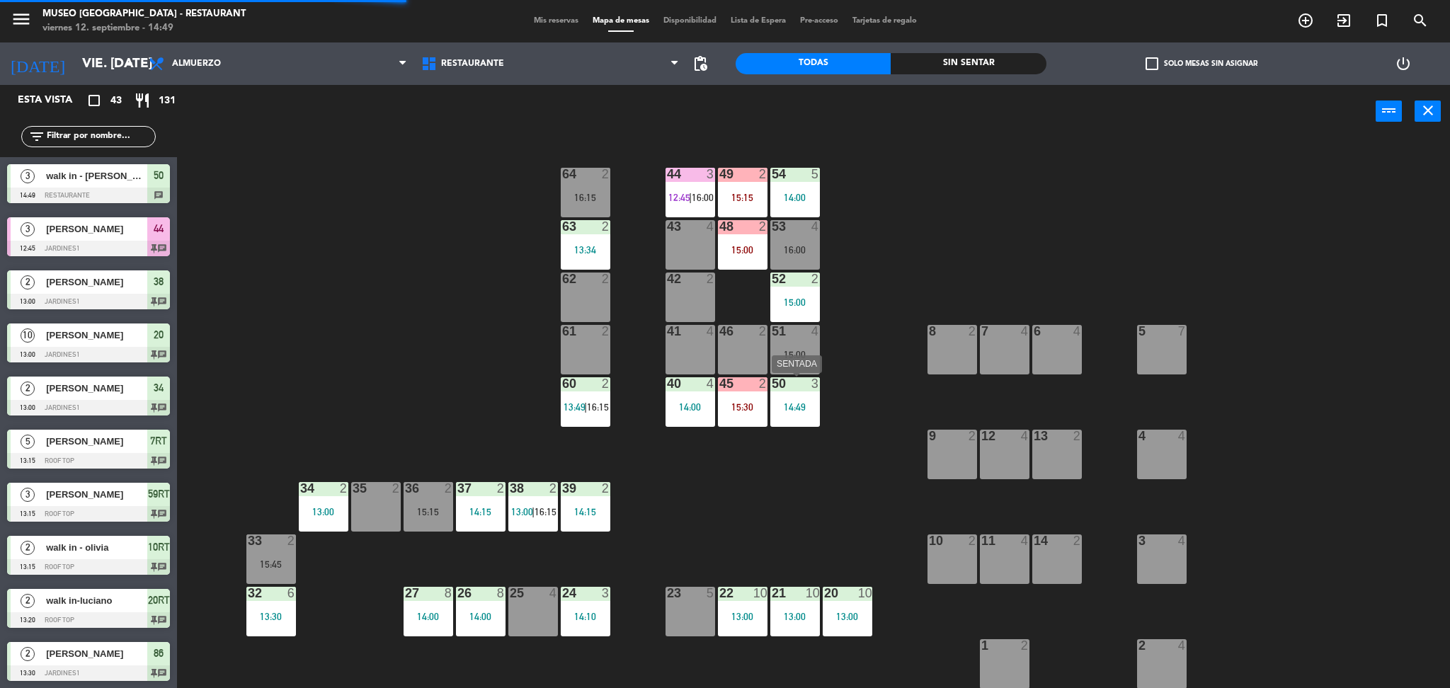
click at [787, 405] on div "14:49" at bounding box center [795, 407] width 50 height 10
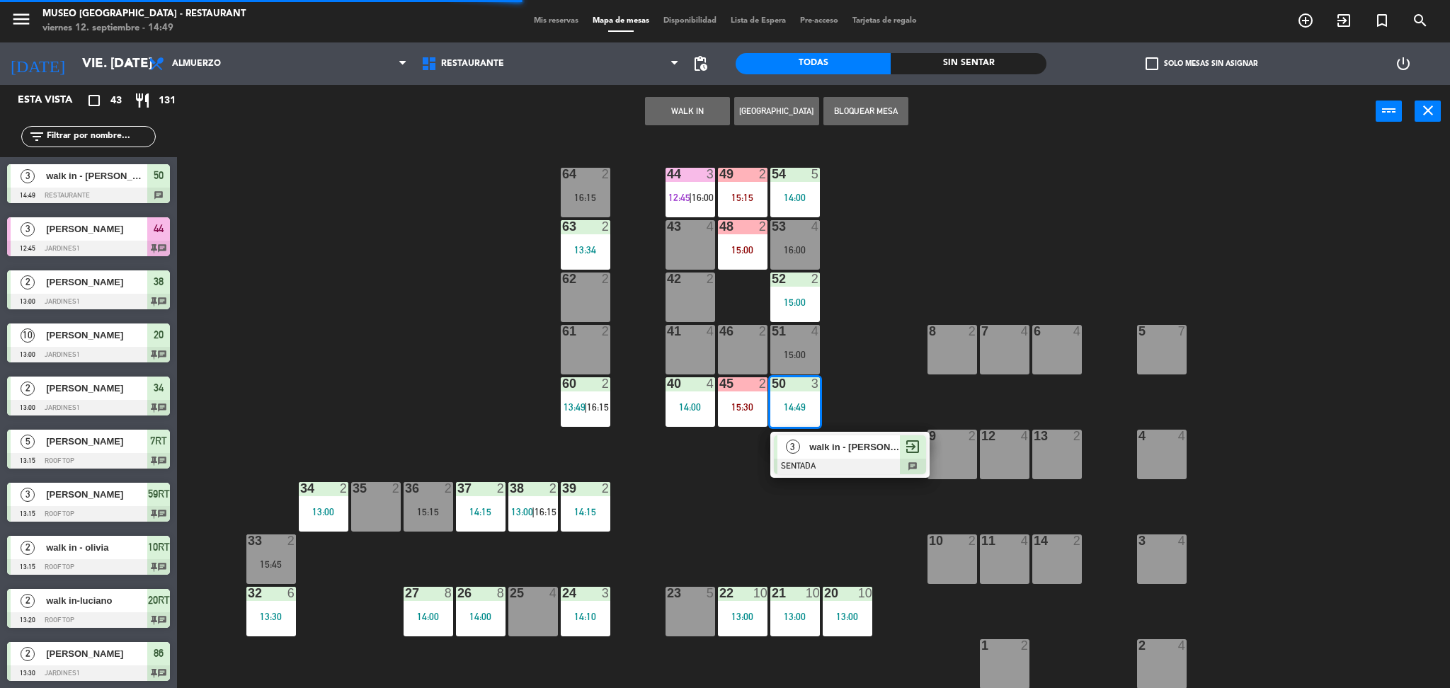
click at [844, 471] on div at bounding box center [850, 467] width 152 height 16
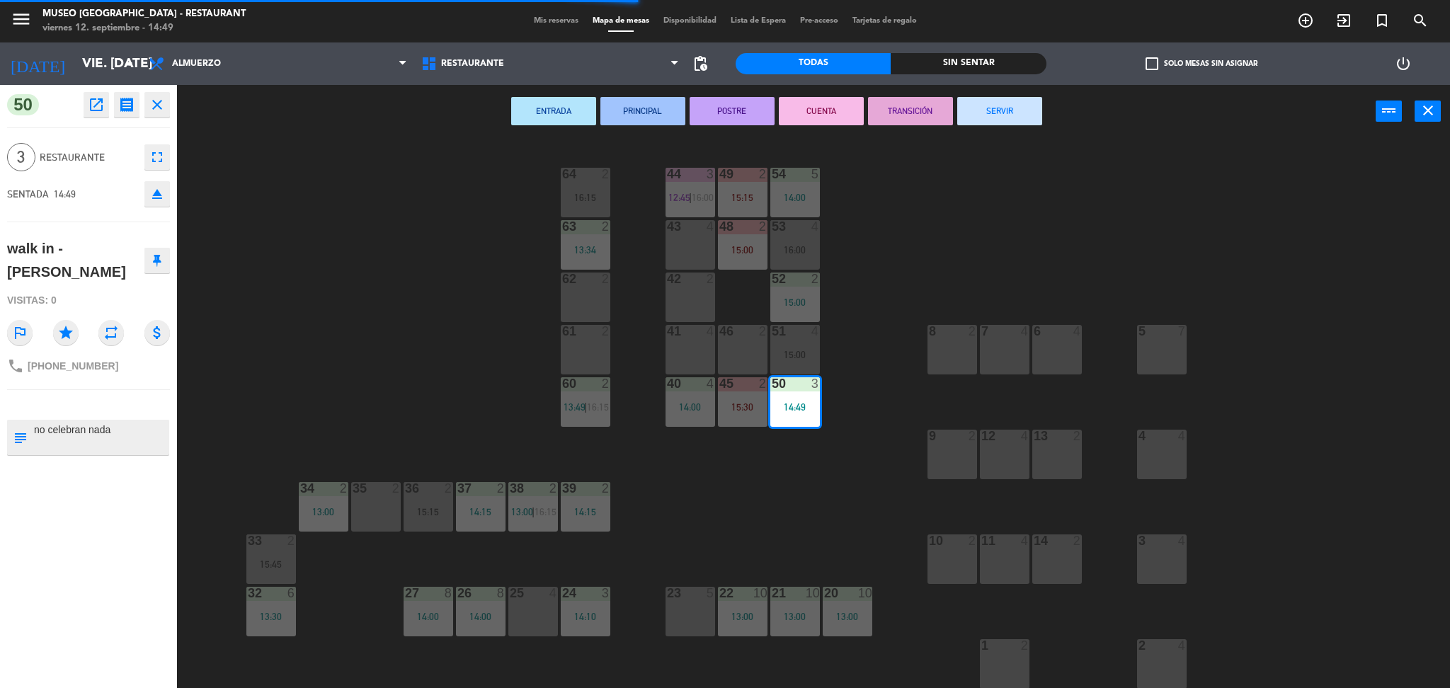
click at [859, 486] on div "44 3 12:45 | 16:00 49 2 15:15 54 5 14:00 64 2 16:15 48 2 15:00 53 4 16:00 63 2 …" at bounding box center [820, 417] width 1259 height 550
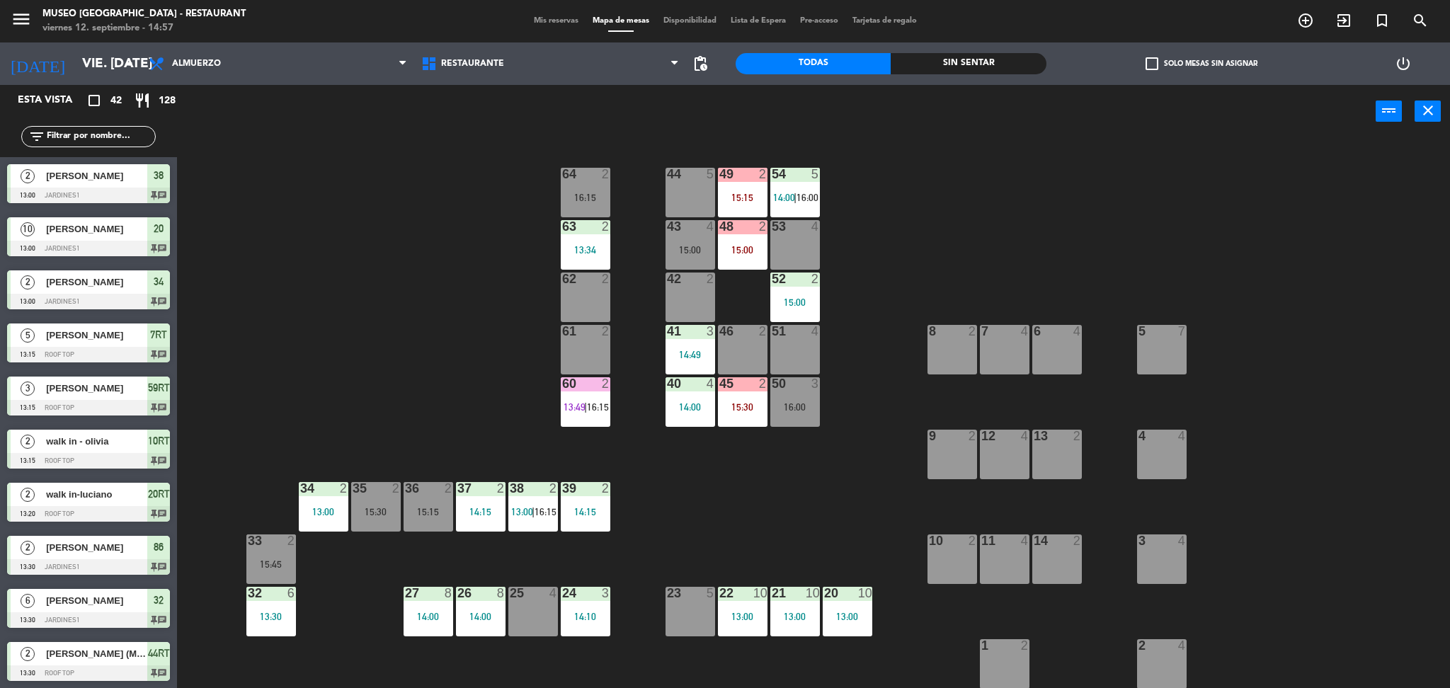
click at [583, 298] on div "62 2" at bounding box center [586, 298] width 50 height 50
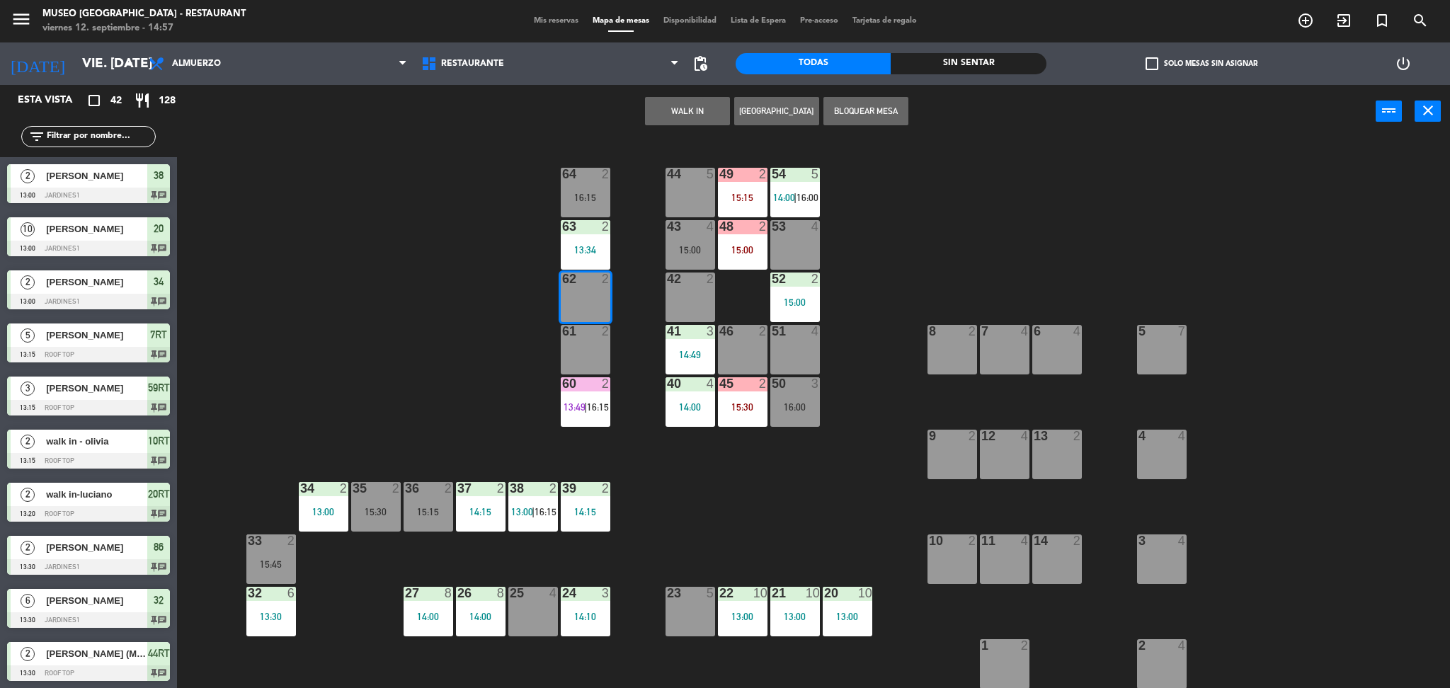
click at [693, 114] on button "WALK IN" at bounding box center [687, 111] width 85 height 28
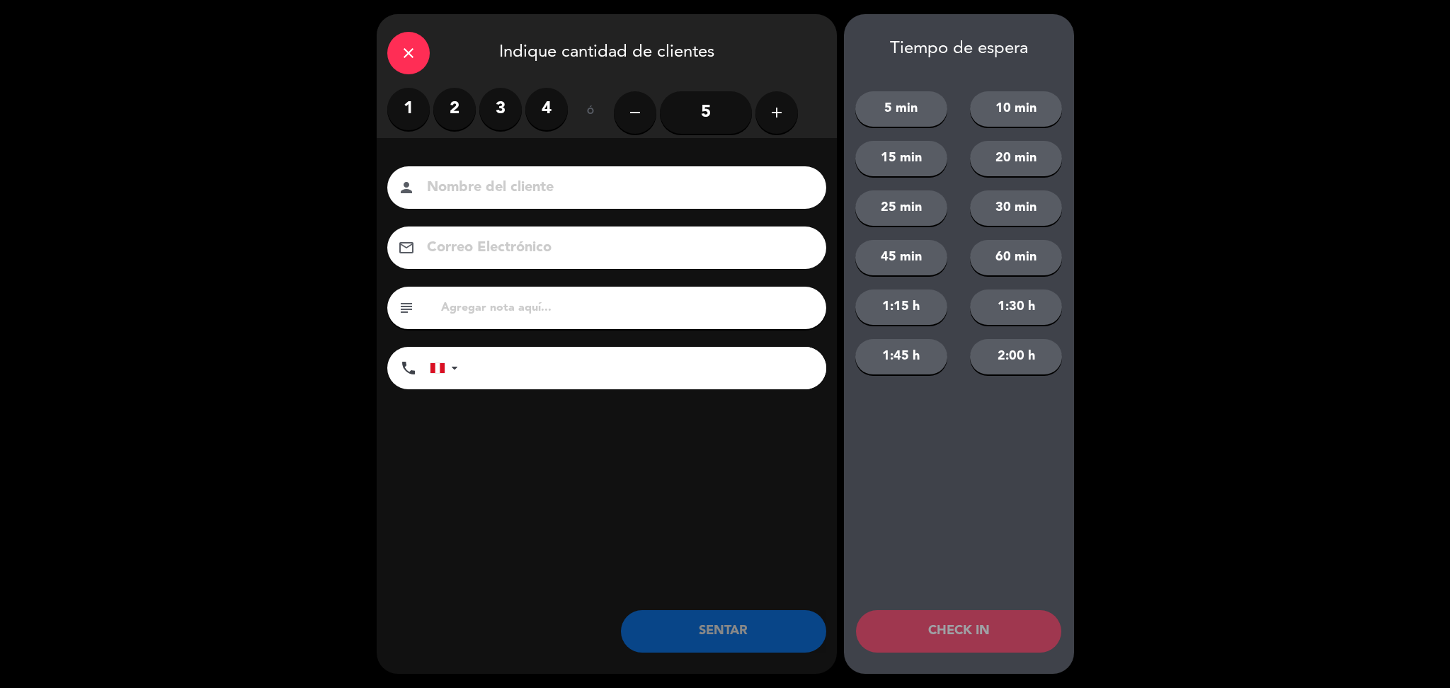
click at [446, 99] on label "2" at bounding box center [454, 109] width 42 height 42
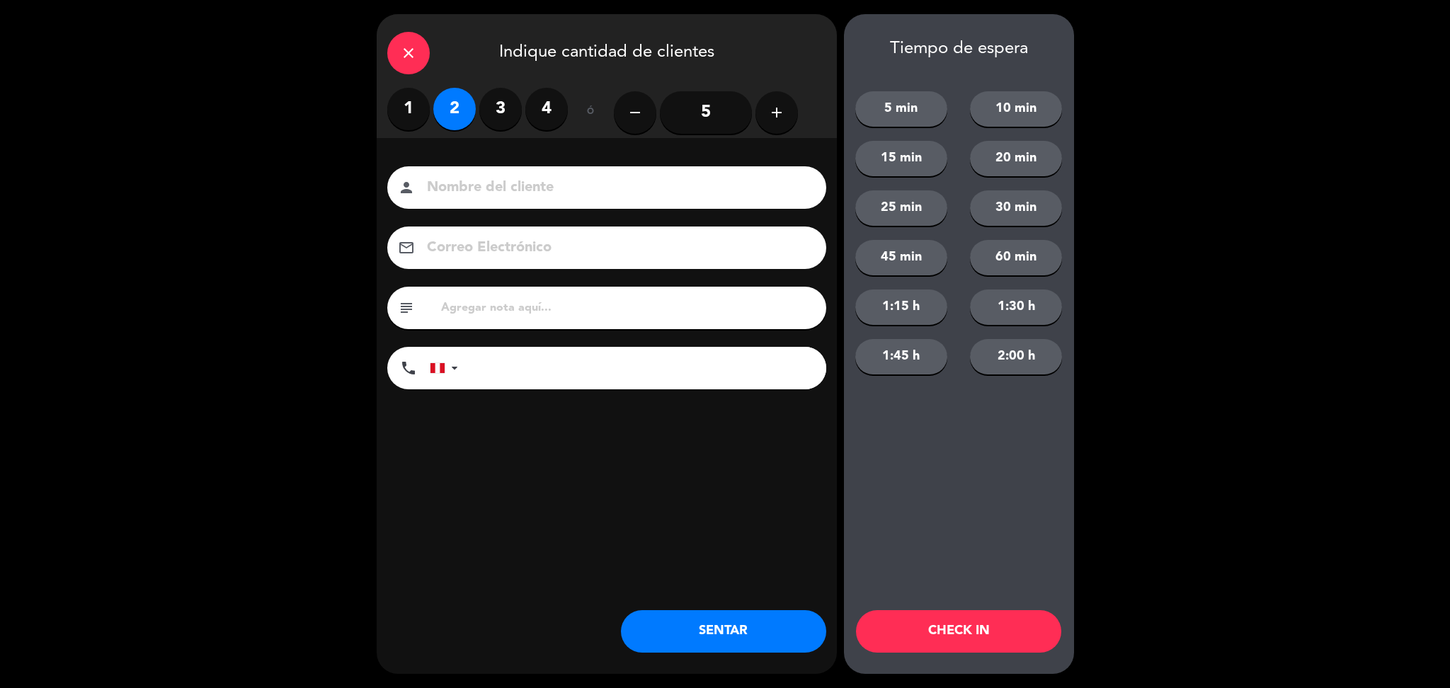
click at [553, 197] on input at bounding box center [616, 188] width 382 height 25
type input "walk in - [PERSON_NAME]"
click at [620, 374] on input "tel" at bounding box center [649, 368] width 354 height 42
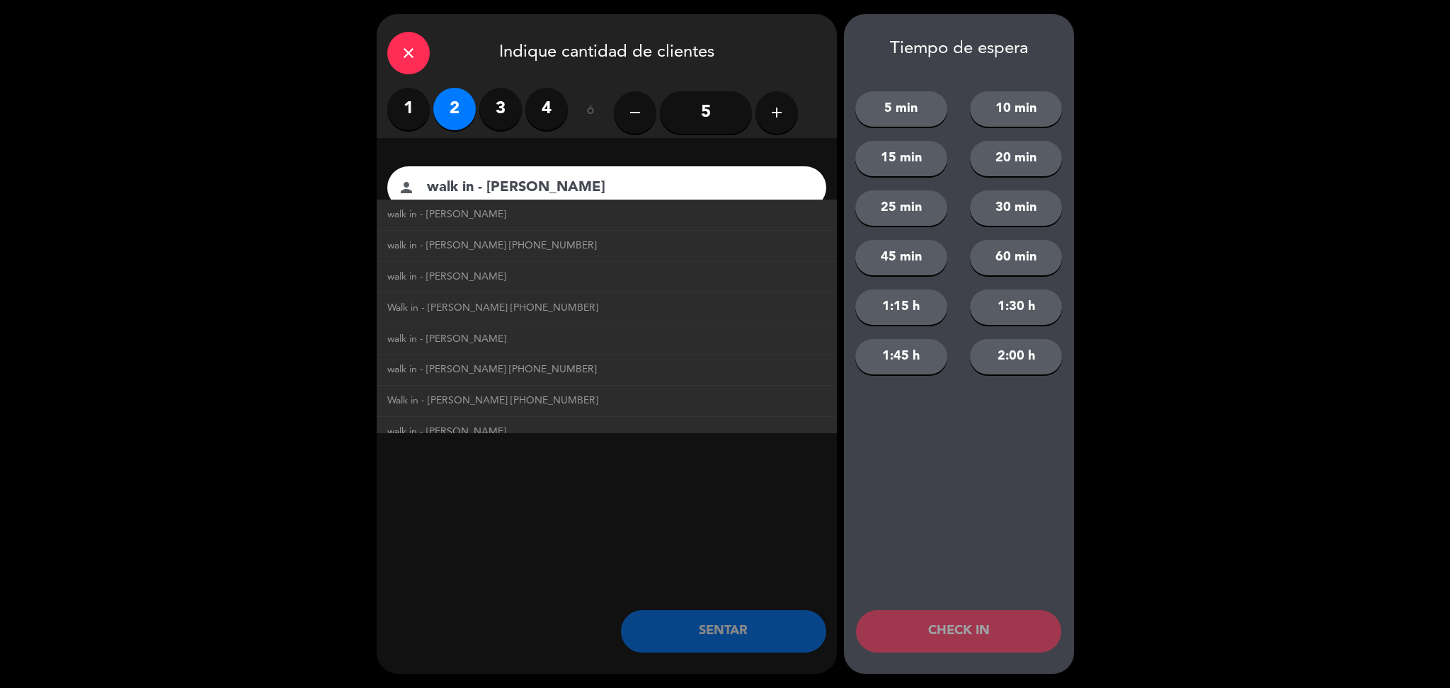
click at [692, 564] on div "close Indique cantidad de clientes 1 2 3 4 ó remove 5 add Nombre del cliente pe…" at bounding box center [607, 344] width 460 height 660
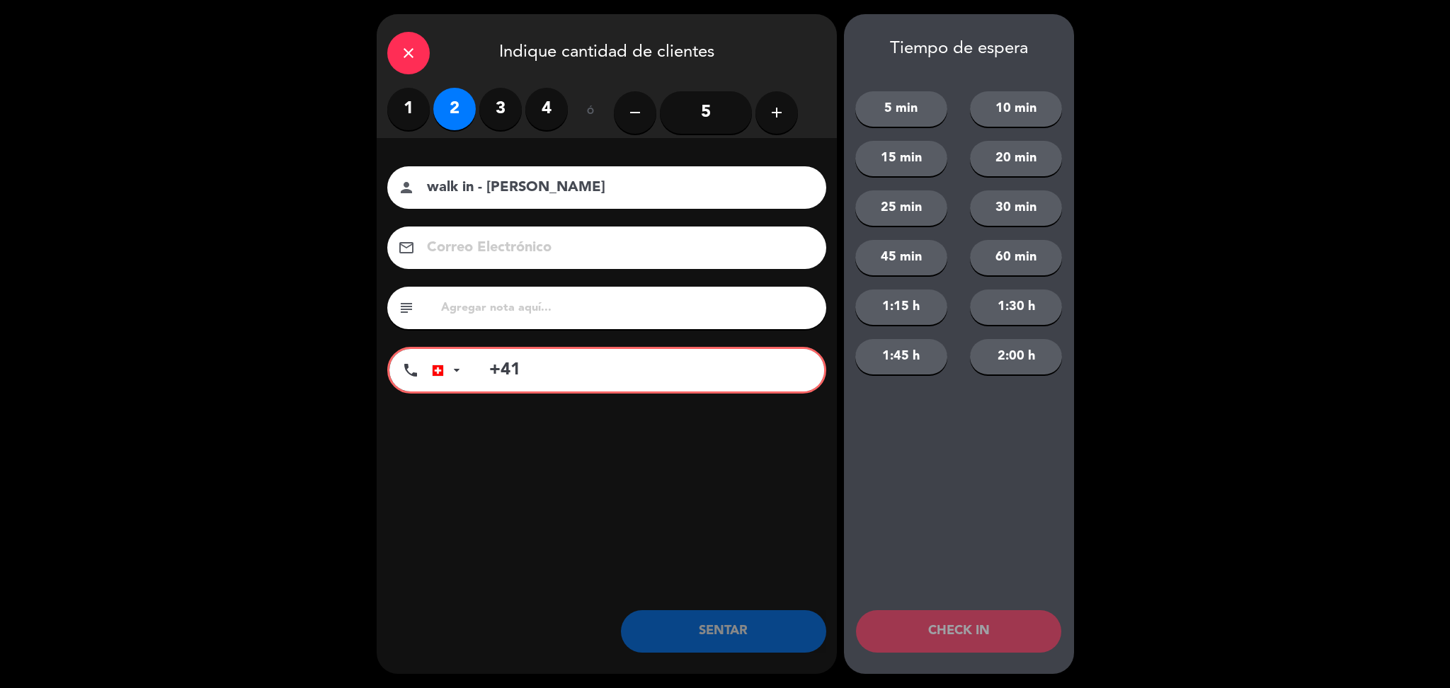
click at [652, 374] on input "+41" at bounding box center [649, 370] width 350 height 42
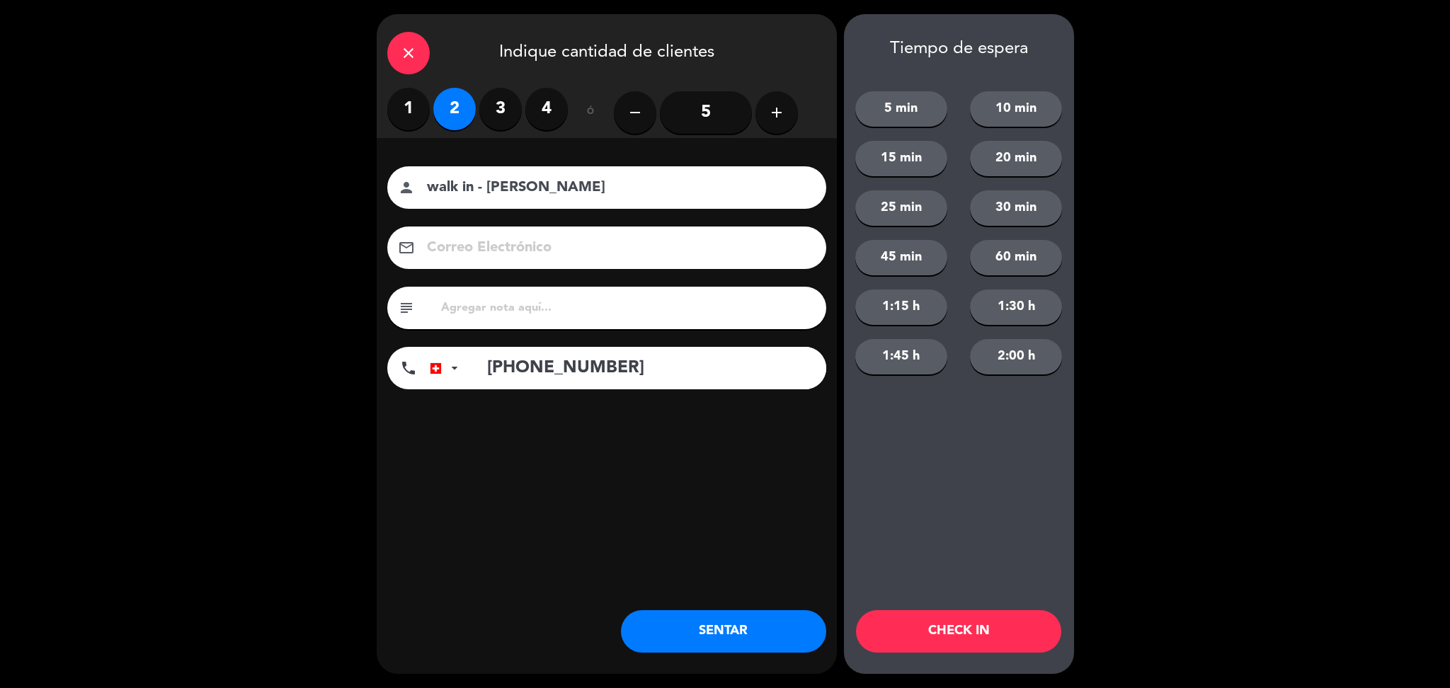
type input "[PHONE_NUMBER]"
click at [733, 617] on button "SENTAR" at bounding box center [723, 631] width 205 height 42
